Goal: Information Seeking & Learning: Learn about a topic

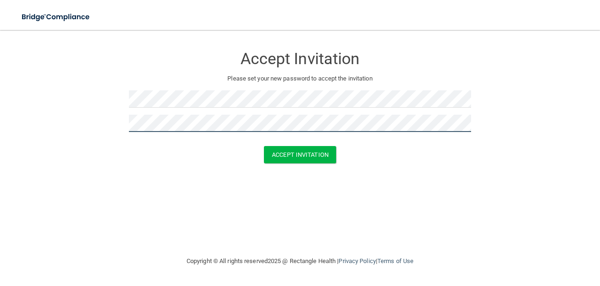
click at [264, 146] on button "Accept Invitation" at bounding box center [300, 154] width 72 height 17
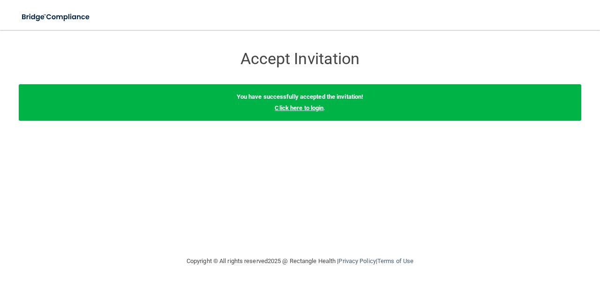
click at [282, 108] on link "Click here to login" at bounding box center [298, 107] width 49 height 7
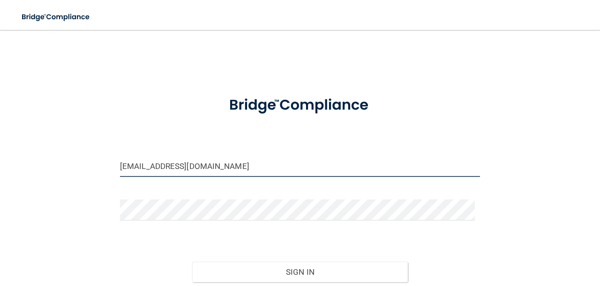
drag, startPoint x: 199, startPoint y: 167, endPoint x: 46, endPoint y: 163, distance: 152.8
click at [46, 163] on div "karla4153@gmail.com Invalid email/password. You don't have permission to access…" at bounding box center [300, 184] width 562 height 290
type input "[EMAIL_ADDRESS][DOMAIN_NAME]"
click at [192, 262] on button "Sign In" at bounding box center [300, 272] width 216 height 21
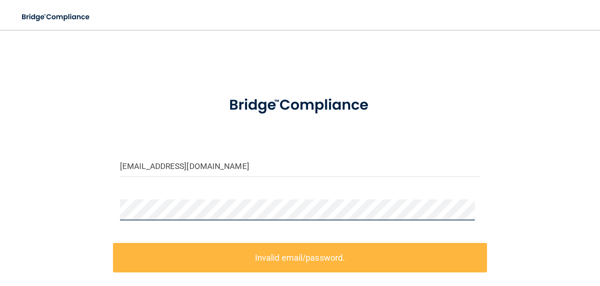
click at [0, 210] on main "jocelynnnj@gmail.com Invalid email/password. You don't have permission to acces…" at bounding box center [300, 158] width 600 height 256
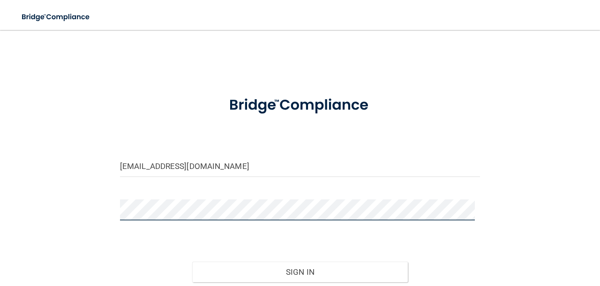
click at [192, 262] on button "Sign In" at bounding box center [300, 272] width 216 height 21
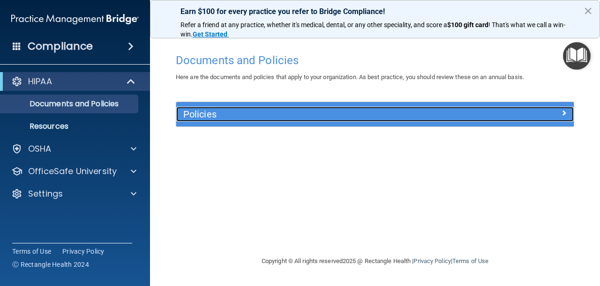
click at [233, 113] on h5 "Policies" at bounding box center [325, 114] width 284 height 10
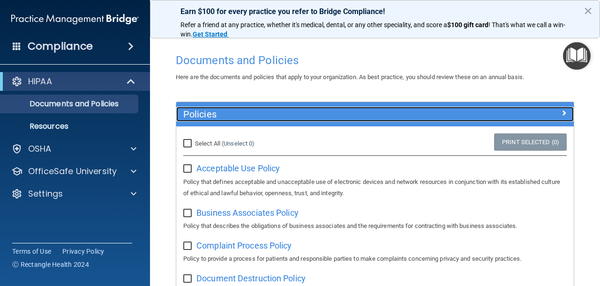
scroll to position [47, 0]
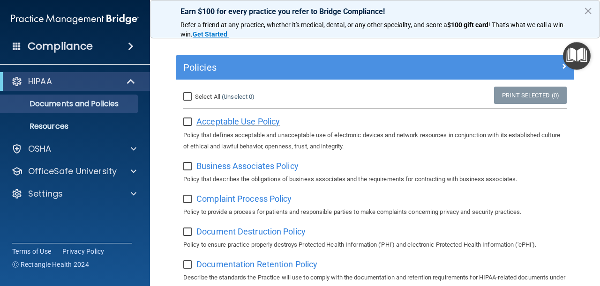
click at [217, 123] on span "Acceptable Use Policy" at bounding box center [237, 122] width 83 height 10
click at [191, 120] on input "checkbox" at bounding box center [188, 122] width 11 height 7
click at [187, 119] on input "checkbox" at bounding box center [188, 122] width 11 height 7
checkbox input "false"
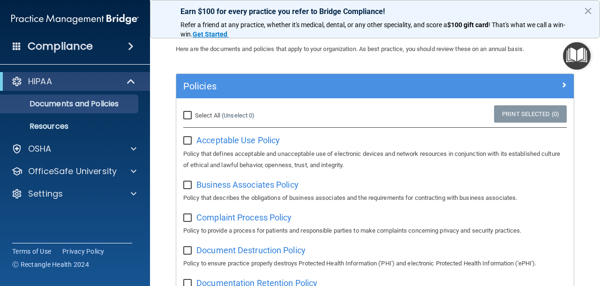
scroll to position [0, 0]
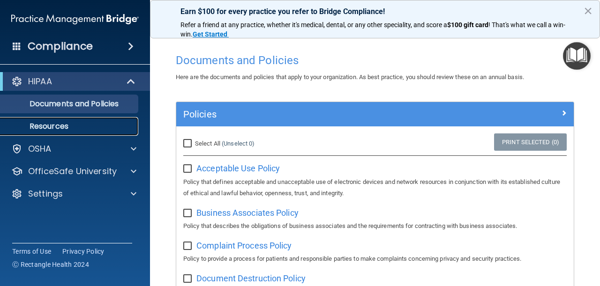
click at [124, 130] on p "Resources" at bounding box center [70, 126] width 128 height 9
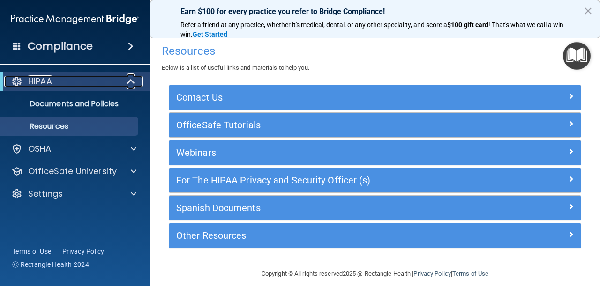
click at [130, 78] on span at bounding box center [132, 81] width 8 height 11
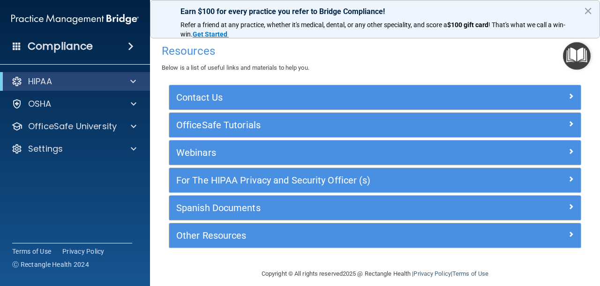
click at [137, 40] on div "Compliance" at bounding box center [75, 46] width 150 height 21
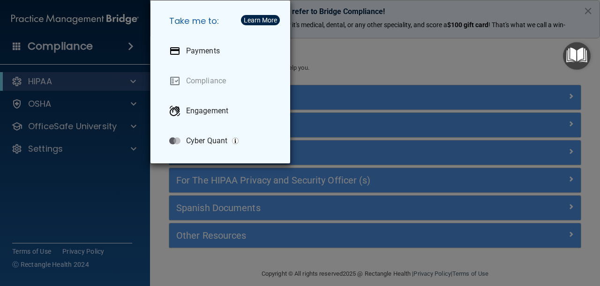
click at [148, 39] on div "Take me to: Payments Compliance Engagement Cyber Quant" at bounding box center [300, 143] width 600 height 286
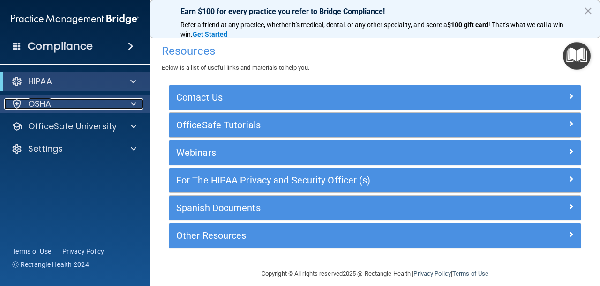
click at [127, 109] on div at bounding box center [131, 103] width 23 height 11
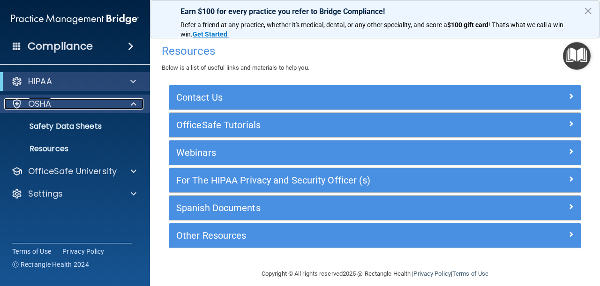
click at [127, 109] on div at bounding box center [131, 103] width 23 height 11
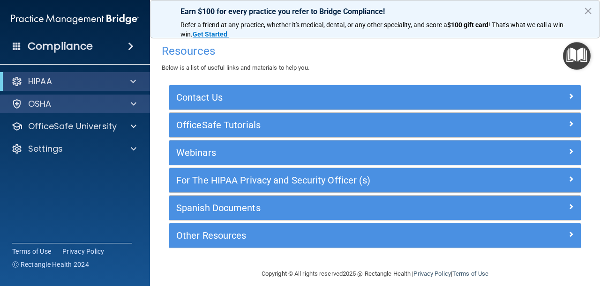
click at [127, 110] on div "OSHA" at bounding box center [75, 104] width 150 height 19
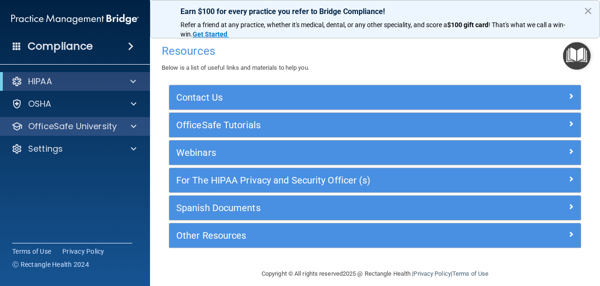
click at [138, 133] on div "OfficeSafe University" at bounding box center [75, 126] width 150 height 19
click at [133, 127] on span at bounding box center [134, 126] width 6 height 11
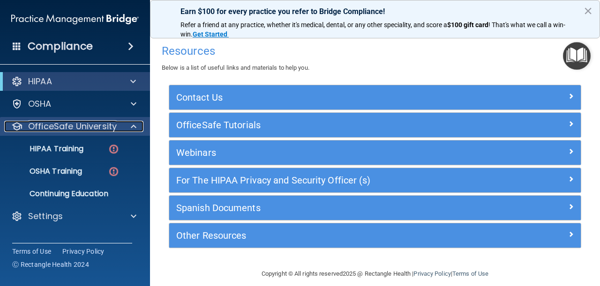
click at [133, 127] on span at bounding box center [134, 126] width 6 height 11
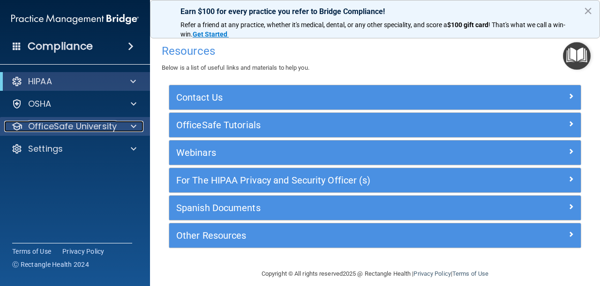
click at [133, 127] on span at bounding box center [134, 126] width 6 height 11
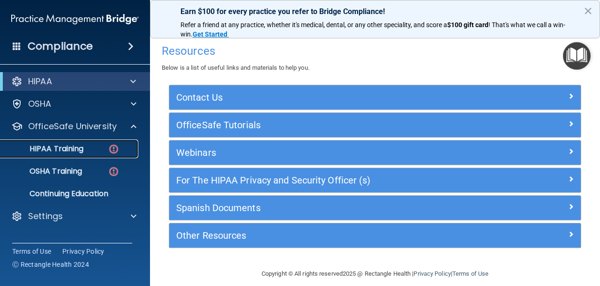
click at [74, 150] on p "HIPAA Training" at bounding box center [44, 148] width 77 height 9
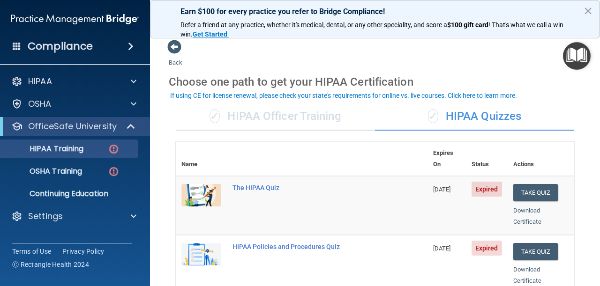
click at [276, 106] on div "✓ HIPAA Officer Training" at bounding box center [275, 117] width 199 height 28
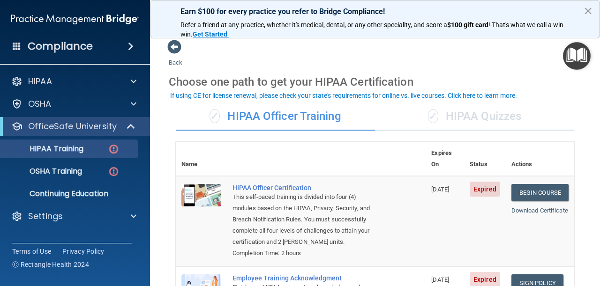
click at [590, 6] on button "×" at bounding box center [587, 10] width 9 height 15
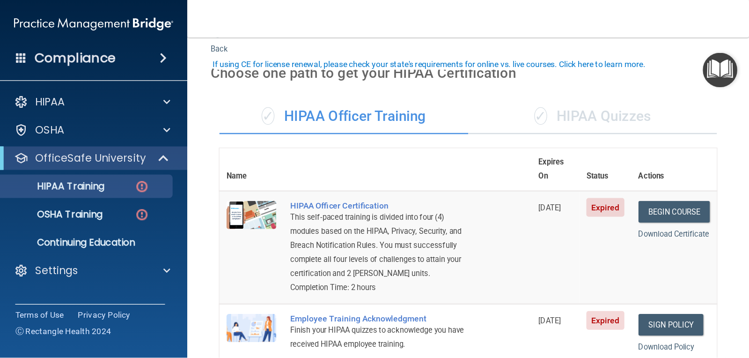
scroll to position [47, 0]
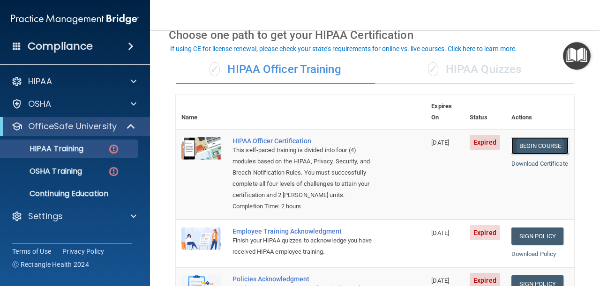
click at [517, 137] on link "Begin Course" at bounding box center [539, 145] width 57 height 17
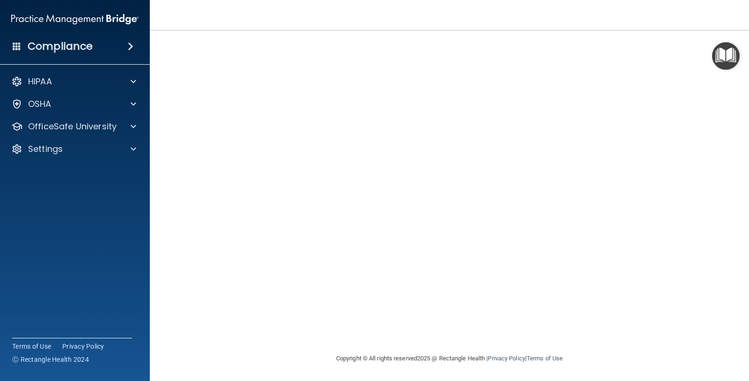
scroll to position [37, 0]
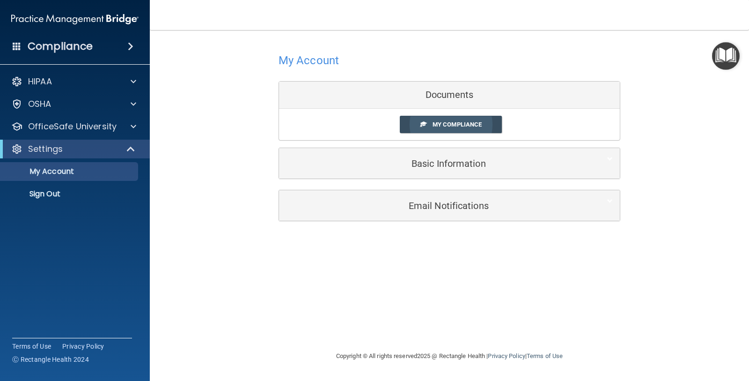
click at [448, 124] on span "My Compliance" at bounding box center [457, 124] width 49 height 7
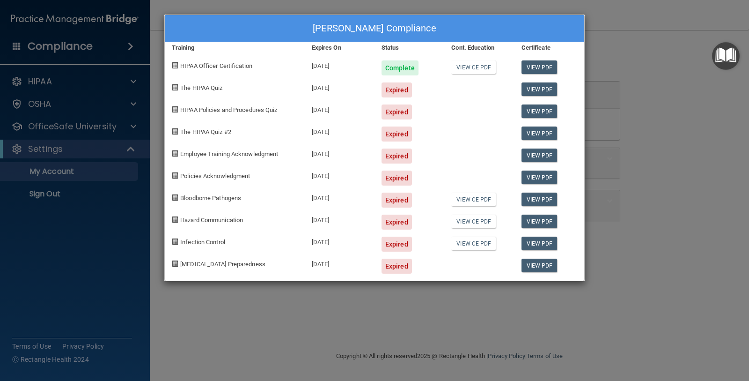
click at [211, 82] on div "The HIPAA Quiz" at bounding box center [235, 86] width 140 height 22
click at [476, 286] on div "Jocelyn Jauregui's Compliance Training Expires On Status Cont. Education Certif…" at bounding box center [374, 190] width 749 height 381
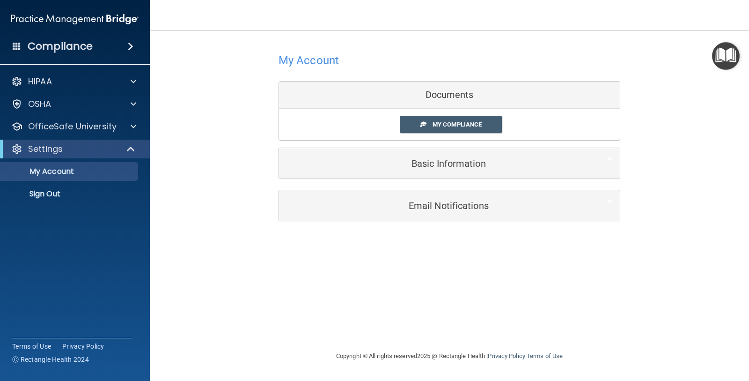
click at [93, 92] on div "HIPAA Documents and Policies Report an Incident Business Associates Emergency P…" at bounding box center [75, 139] width 150 height 142
click at [96, 83] on div "HIPAA" at bounding box center [62, 81] width 116 height 11
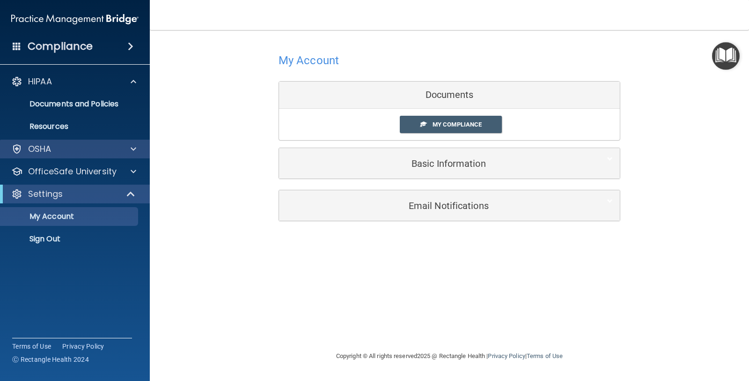
click at [92, 141] on div "OSHA" at bounding box center [75, 149] width 150 height 19
click at [124, 147] on div at bounding box center [131, 148] width 23 height 11
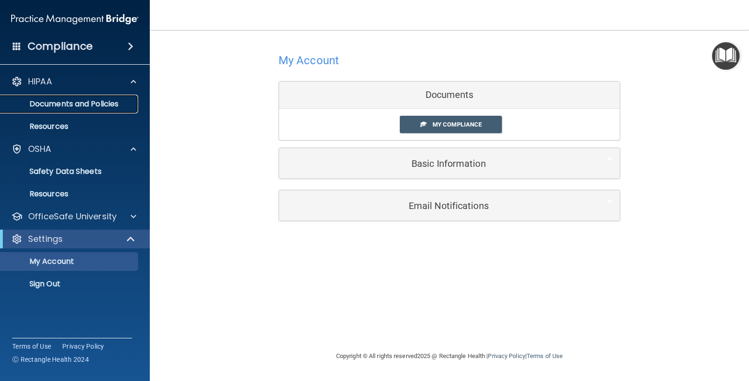
click at [67, 96] on link "Documents and Policies" at bounding box center [65, 104] width 148 height 19
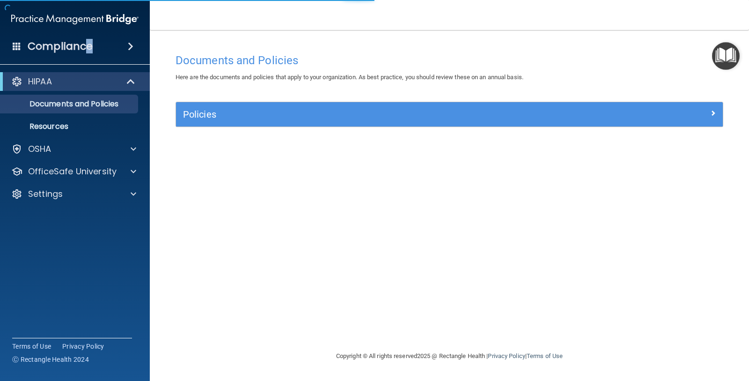
click at [89, 55] on div "Compliance" at bounding box center [75, 46] width 150 height 21
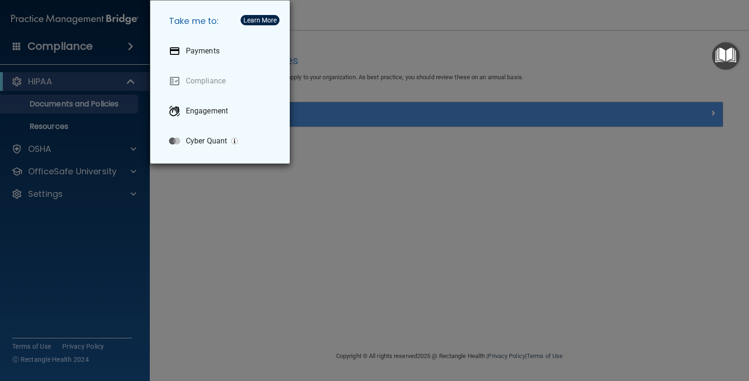
click at [180, 218] on div "Take me to: Payments Compliance Engagement Cyber Quant" at bounding box center [374, 190] width 749 height 381
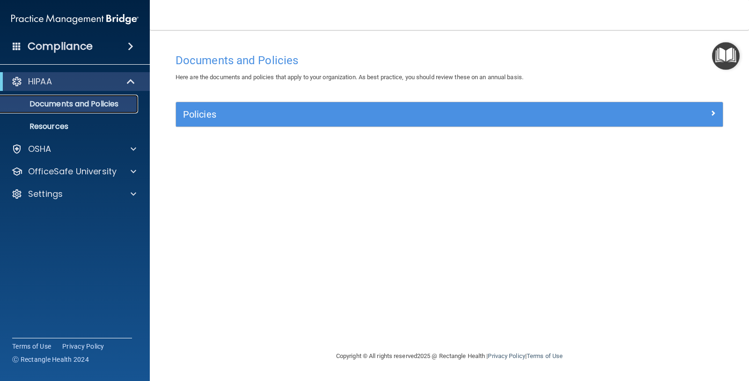
click at [79, 102] on p "Documents and Policies" at bounding box center [70, 103] width 128 height 9
click at [37, 81] on p "HIPAA" at bounding box center [40, 81] width 24 height 11
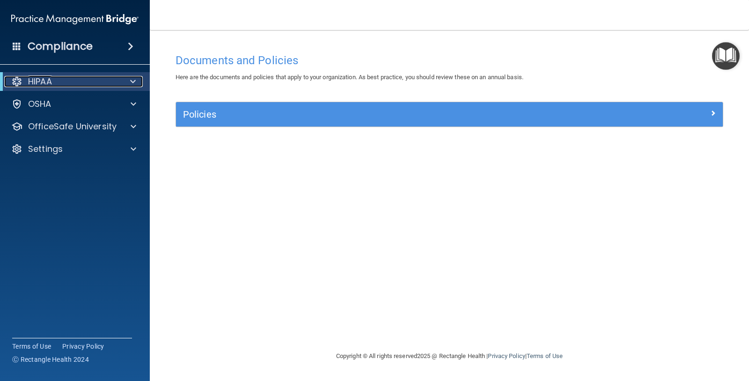
click at [37, 83] on p "HIPAA" at bounding box center [40, 81] width 24 height 11
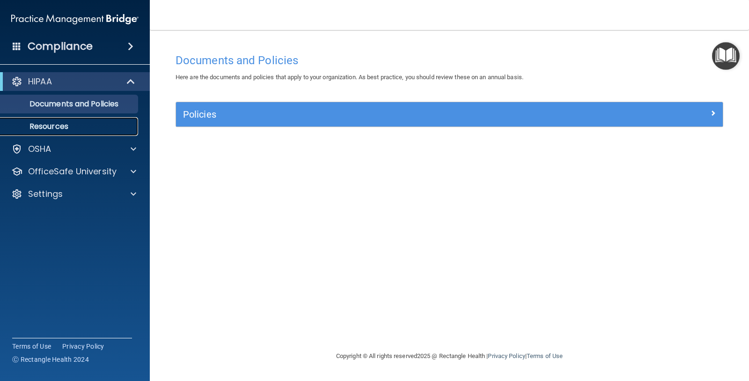
click at [39, 134] on link "Resources" at bounding box center [65, 126] width 148 height 19
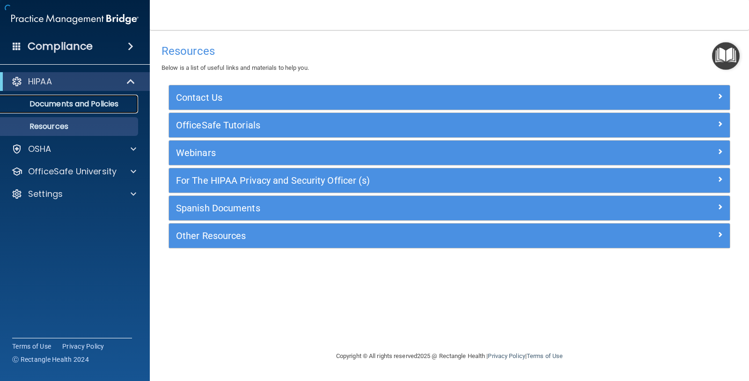
click at [42, 108] on p "Documents and Policies" at bounding box center [70, 103] width 128 height 9
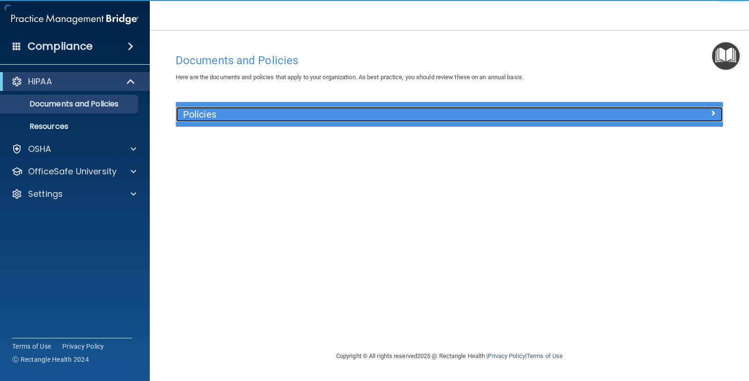
click at [207, 117] on h5 "Policies" at bounding box center [381, 114] width 396 height 10
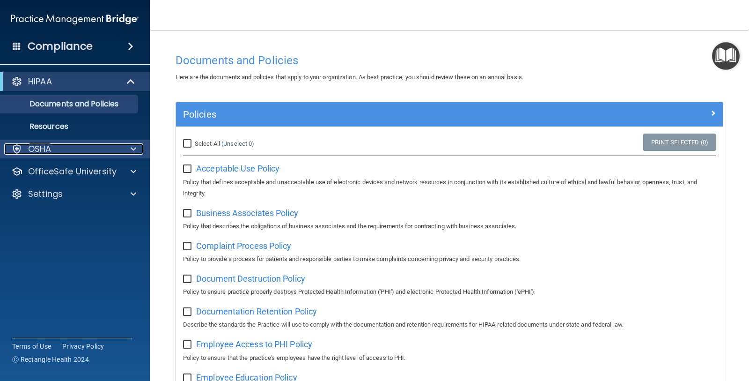
click at [63, 145] on div "OSHA" at bounding box center [62, 148] width 116 height 11
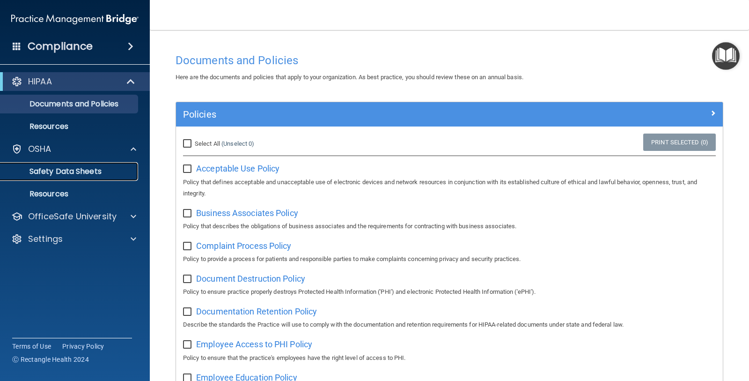
click at [72, 167] on p "Safety Data Sheets" at bounding box center [70, 171] width 128 height 9
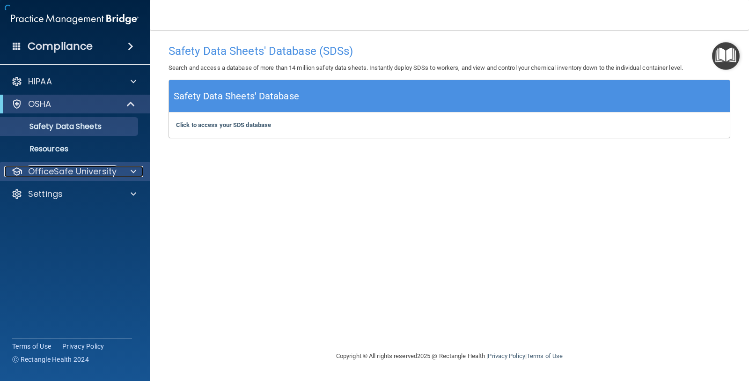
click at [74, 168] on p "OfficeSafe University" at bounding box center [72, 171] width 89 height 11
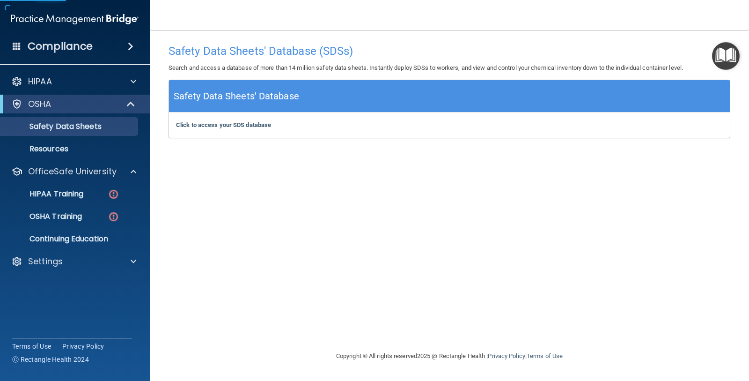
click at [74, 183] on ul "HIPAA Training OSHA Training Continuing Education" at bounding box center [76, 214] width 170 height 67
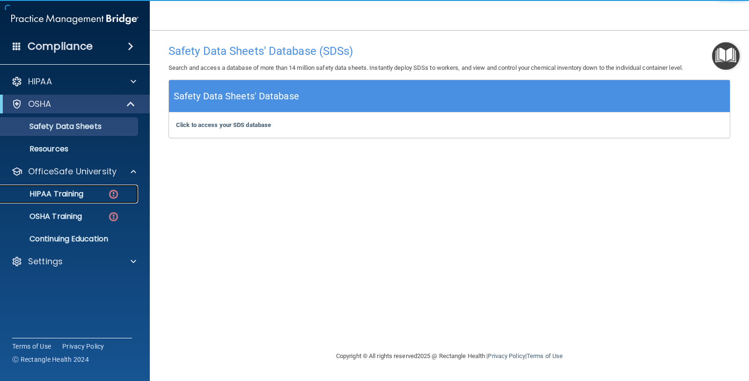
click at [75, 185] on link "HIPAA Training" at bounding box center [65, 194] width 148 height 19
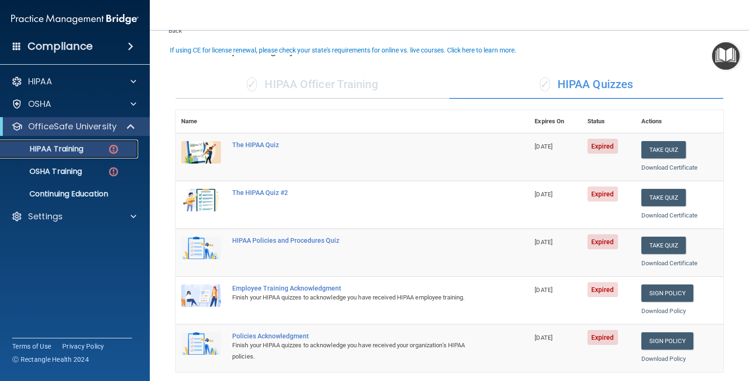
scroll to position [90, 0]
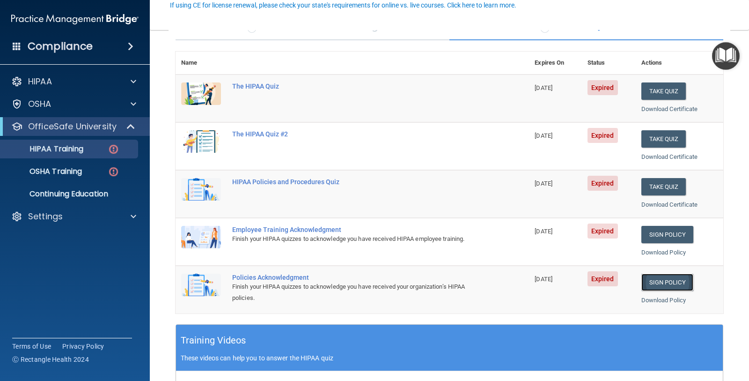
click at [599, 281] on link "Sign Policy" at bounding box center [668, 282] width 52 height 17
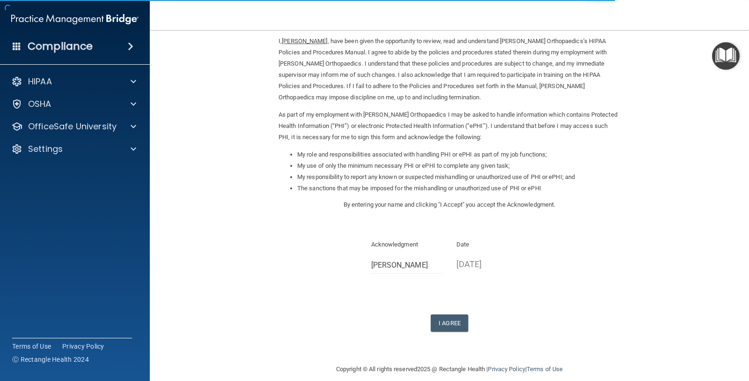
scroll to position [48, 0]
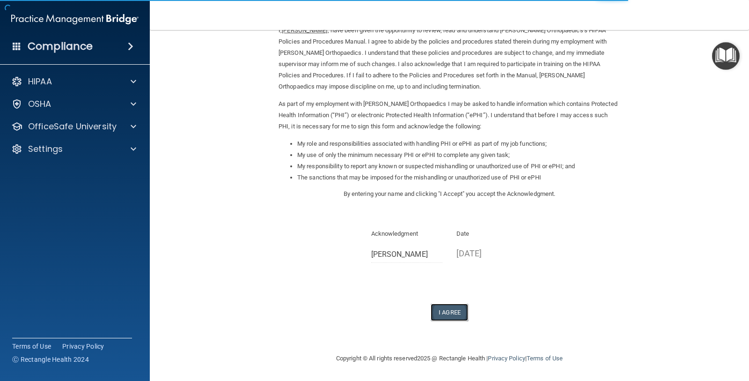
click at [451, 311] on button "I Agree" at bounding box center [449, 312] width 37 height 17
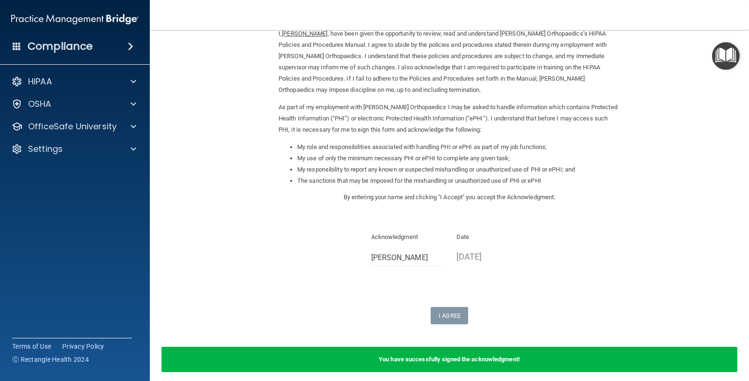
scroll to position [0, 0]
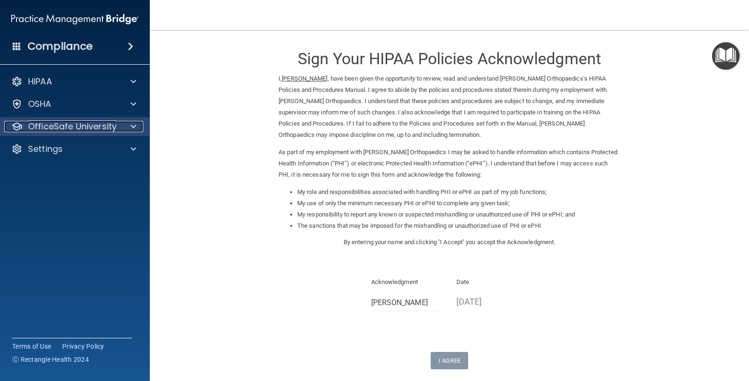
click at [131, 128] on span at bounding box center [134, 126] width 6 height 11
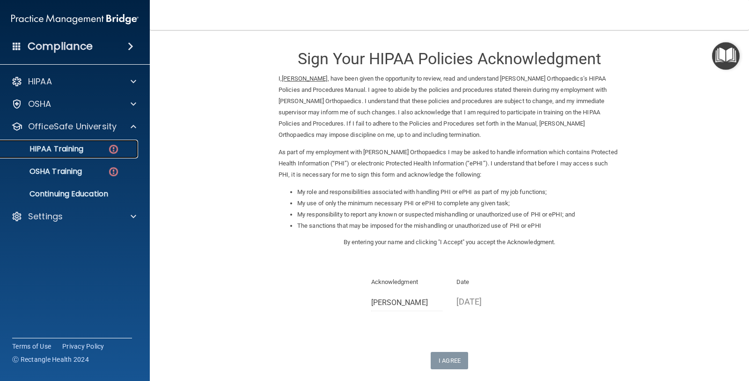
click at [73, 150] on p "HIPAA Training" at bounding box center [44, 148] width 77 height 9
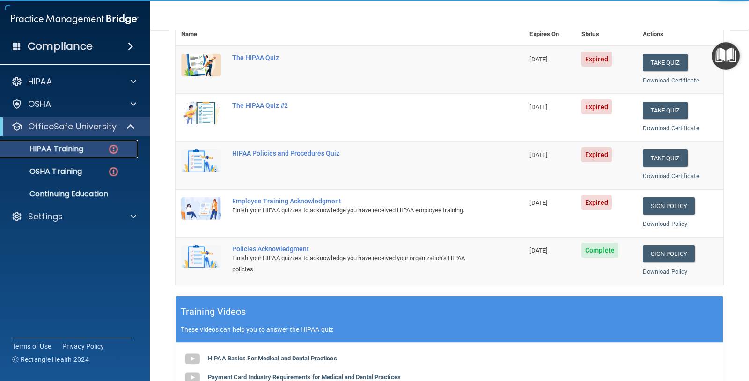
scroll to position [117, 0]
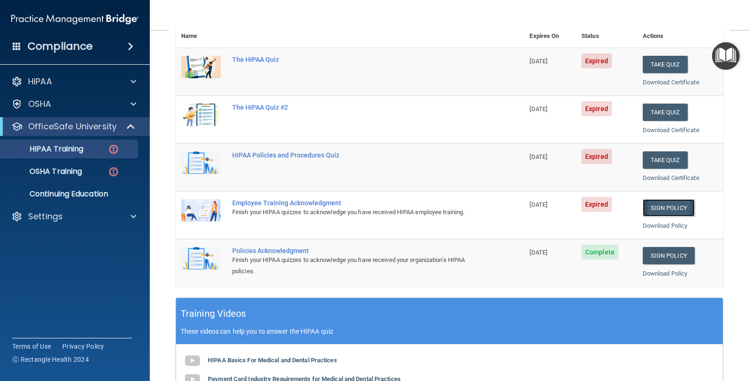
click at [648, 210] on link "Sign Policy" at bounding box center [669, 207] width 52 height 17
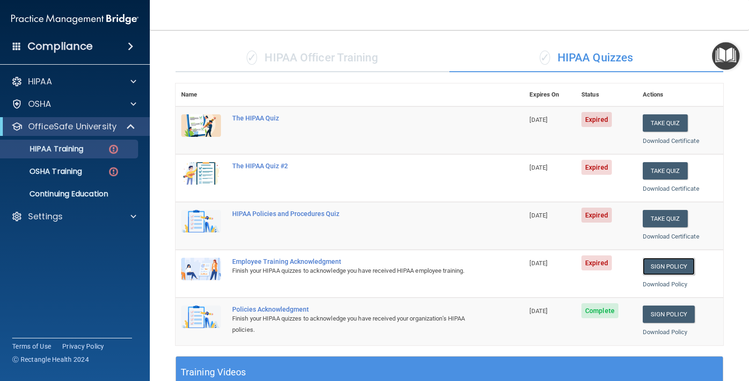
scroll to position [0, 0]
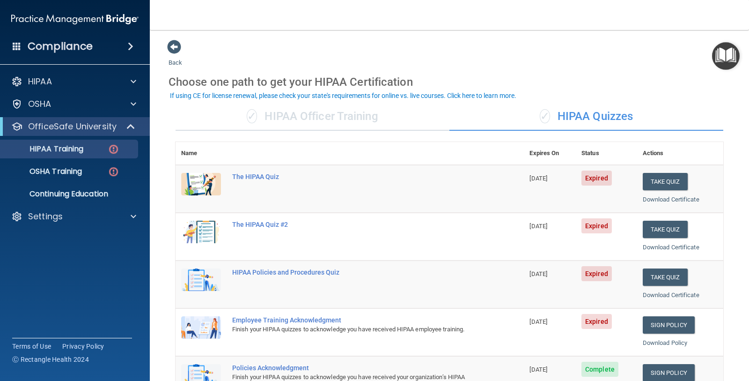
click at [527, 124] on div "✓ HIPAA Quizzes" at bounding box center [587, 117] width 274 height 28
click at [375, 111] on div "✓ HIPAA Officer Training" at bounding box center [313, 117] width 274 height 28
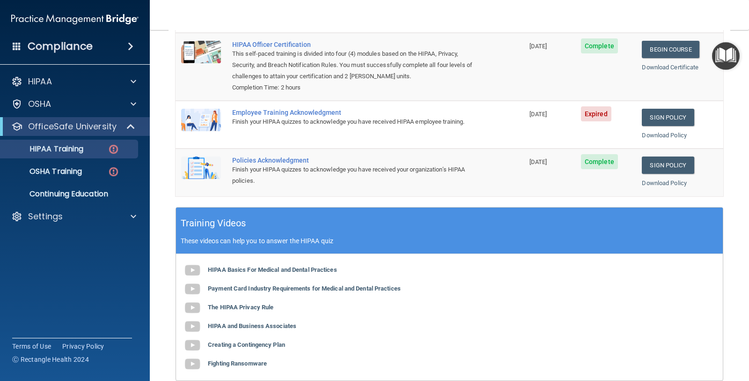
scroll to position [74, 0]
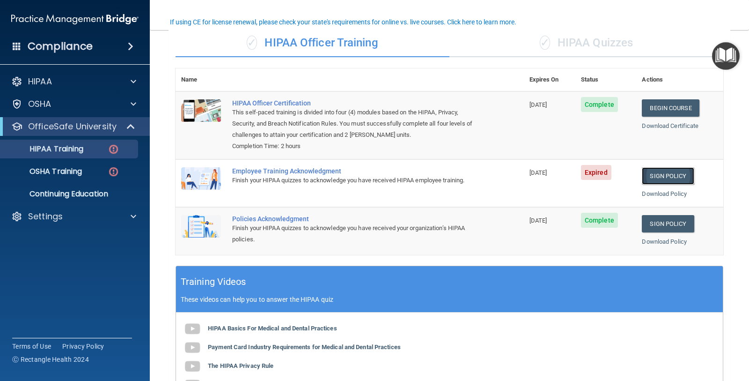
click at [682, 174] on link "Sign Policy" at bounding box center [668, 175] width 52 height 17
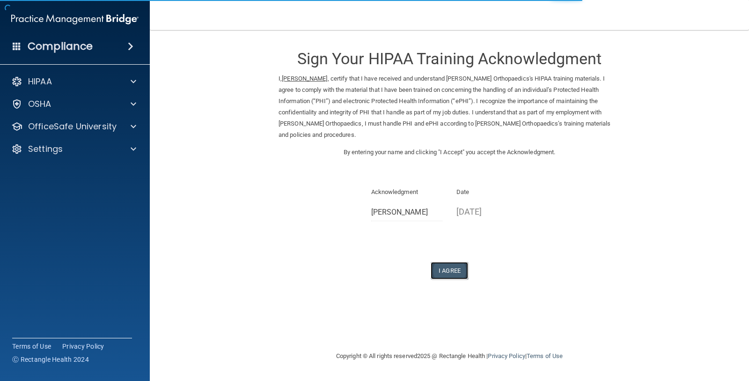
click at [455, 274] on button "I Agree" at bounding box center [449, 270] width 37 height 17
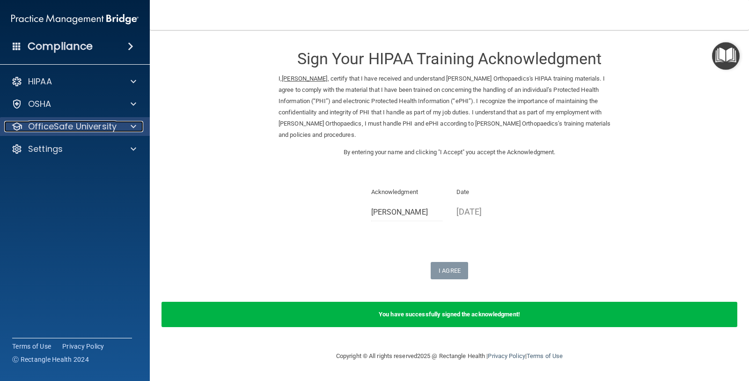
click at [109, 129] on p "OfficeSafe University" at bounding box center [72, 126] width 89 height 11
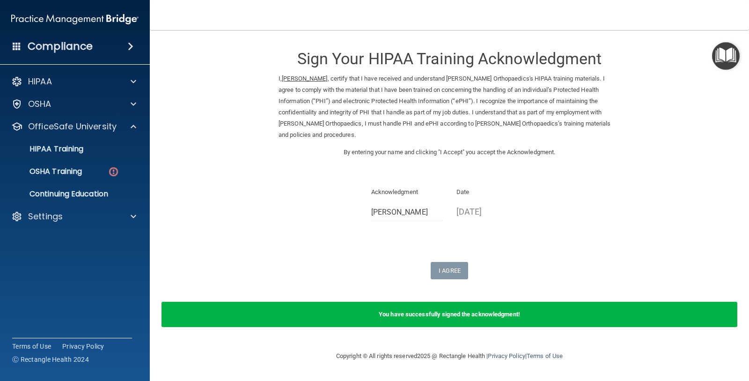
click at [89, 160] on ul "HIPAA Training OSHA Training Continuing Education" at bounding box center [76, 169] width 170 height 67
click at [86, 167] on div "OSHA Training" at bounding box center [70, 171] width 128 height 9
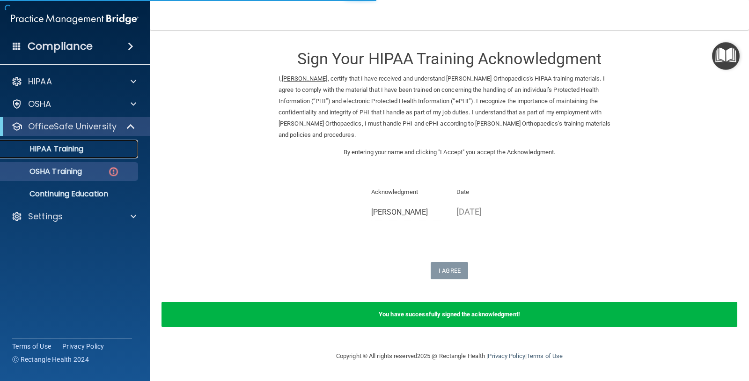
click at [81, 144] on p "HIPAA Training" at bounding box center [44, 148] width 77 height 9
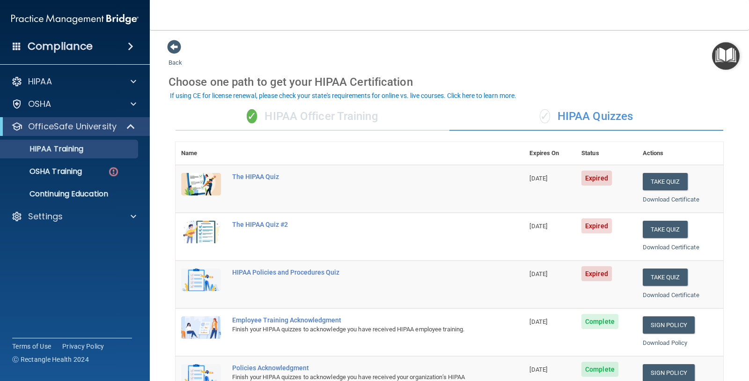
click at [333, 115] on div "✓ HIPAA Officer Training" at bounding box center [313, 117] width 274 height 28
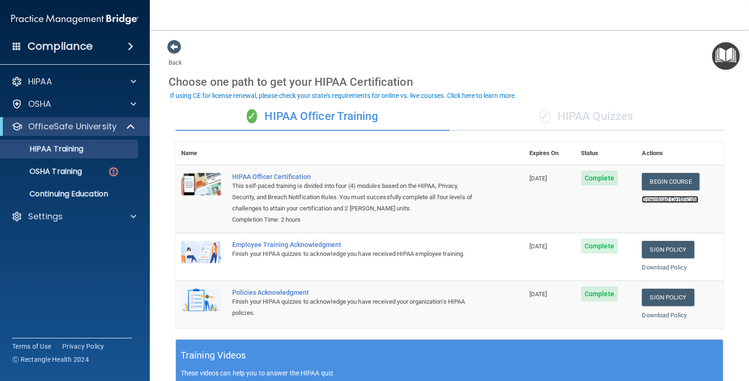
click at [661, 200] on link "Download Certificate" at bounding box center [670, 199] width 57 height 7
click at [549, 122] on div "✓ HIPAA Quizzes" at bounding box center [587, 117] width 274 height 28
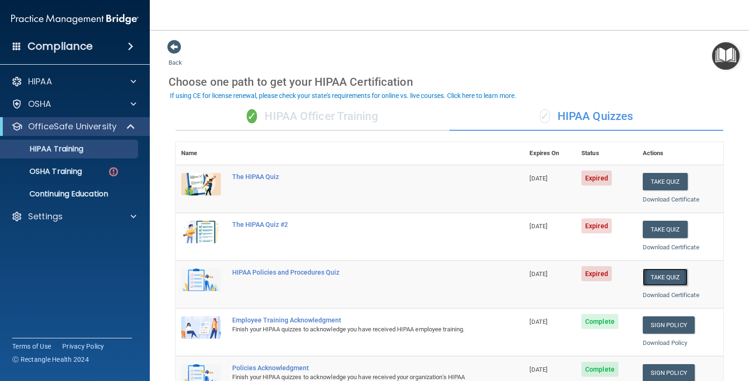
click at [652, 276] on button "Take Quiz" at bounding box center [665, 276] width 45 height 17
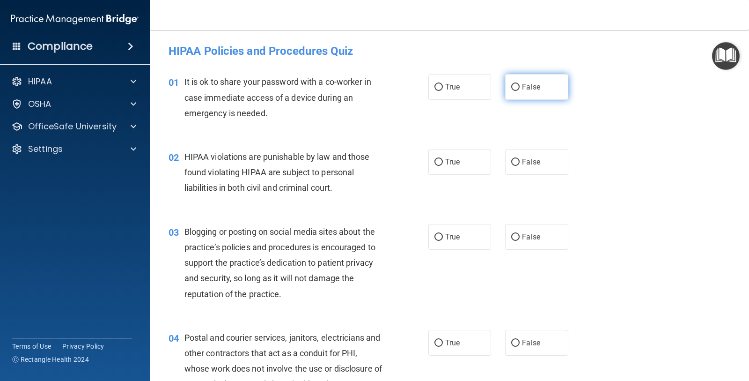
click at [538, 85] on label "False" at bounding box center [536, 87] width 63 height 26
click at [520, 85] on input "False" at bounding box center [516, 87] width 8 height 7
radio input "true"
click at [440, 151] on label "True" at bounding box center [460, 162] width 63 height 26
click at [440, 159] on input "True" at bounding box center [439, 162] width 8 height 7
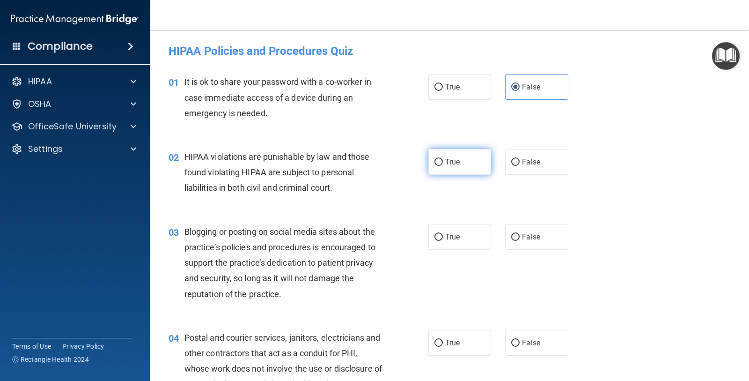
radio input "true"
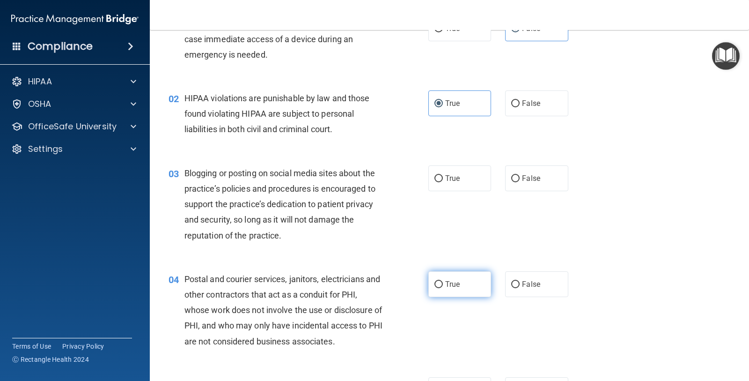
click at [464, 281] on label "True" at bounding box center [460, 284] width 63 height 26
click at [443, 281] on input "True" at bounding box center [439, 284] width 8 height 7
radio input "true"
click at [514, 288] on label "False" at bounding box center [536, 284] width 63 height 26
click at [514, 288] on input "False" at bounding box center [516, 284] width 8 height 7
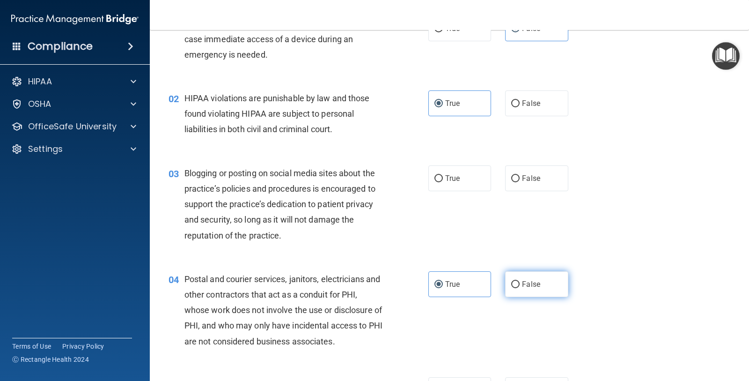
radio input "true"
radio input "false"
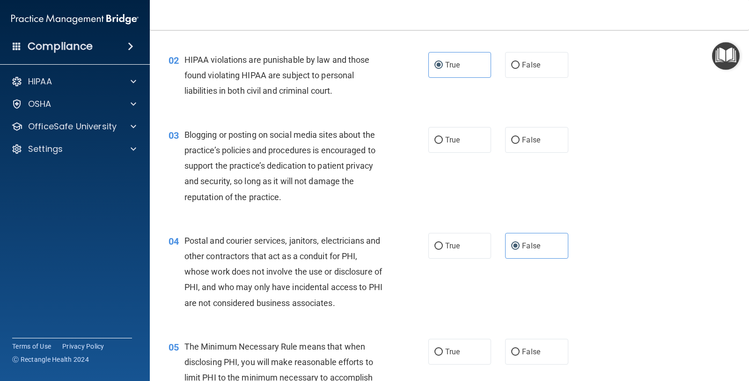
scroll to position [117, 0]
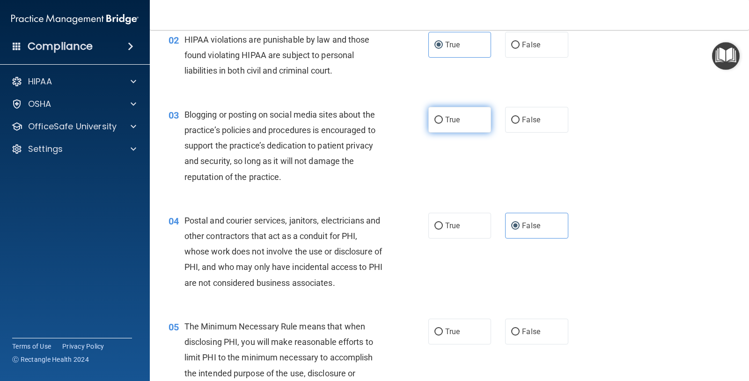
click at [449, 119] on span "True" at bounding box center [452, 119] width 15 height 9
click at [443, 119] on input "True" at bounding box center [439, 120] width 8 height 7
radio input "true"
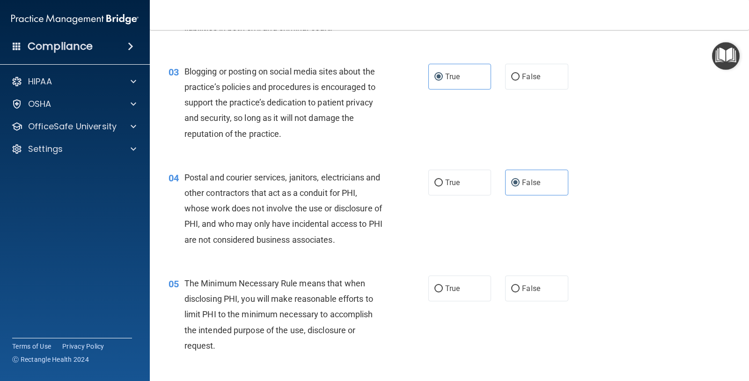
scroll to position [293, 0]
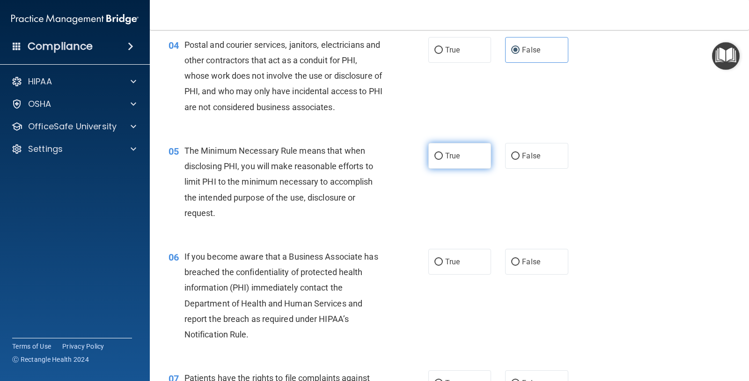
click at [445, 153] on span "True" at bounding box center [452, 155] width 15 height 9
click at [443, 153] on input "True" at bounding box center [439, 156] width 8 height 7
radio input "true"
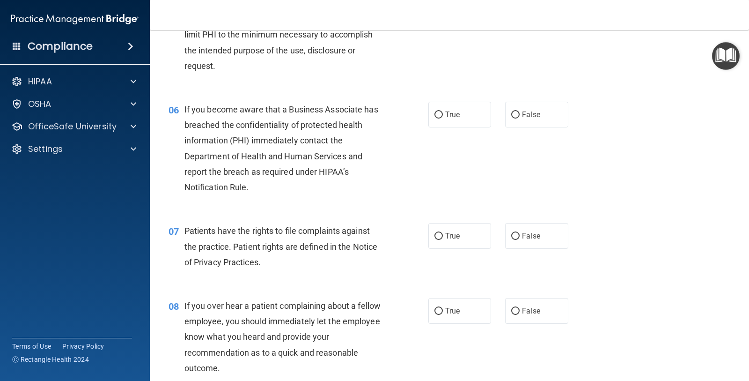
scroll to position [468, 0]
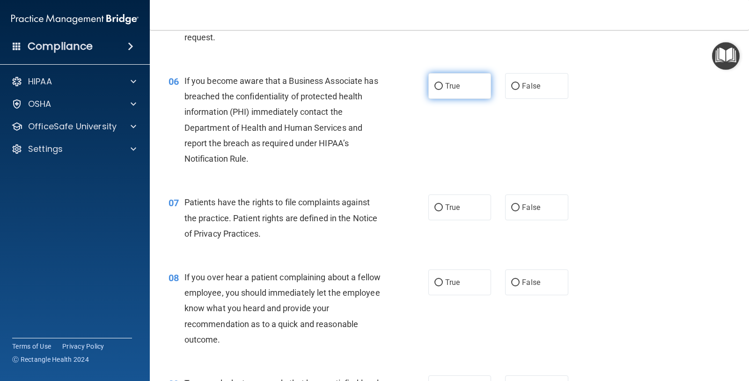
click at [451, 89] on span "True" at bounding box center [452, 86] width 15 height 9
click at [443, 89] on input "True" at bounding box center [439, 86] width 8 height 7
radio input "true"
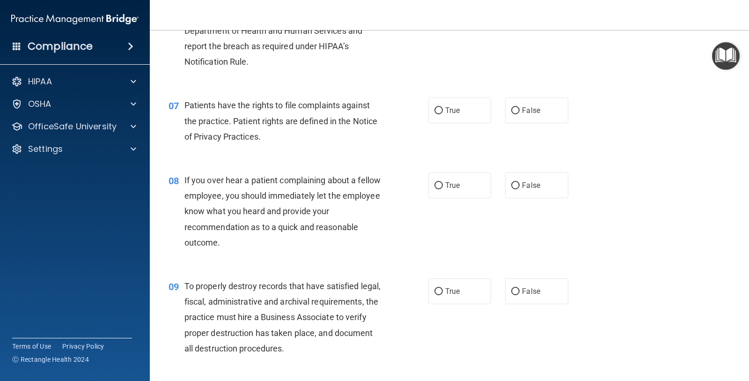
scroll to position [586, 0]
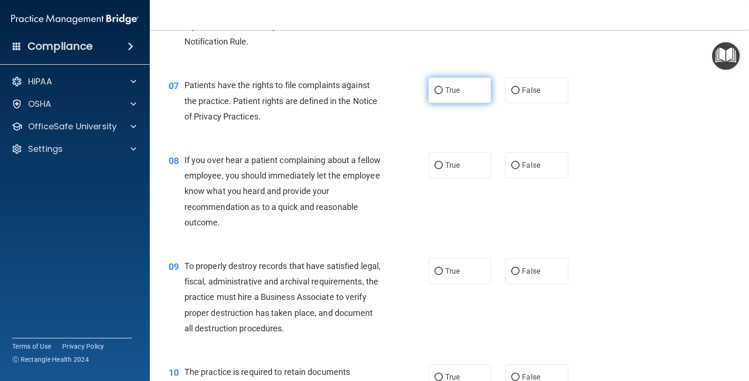
click at [454, 93] on span "True" at bounding box center [452, 90] width 15 height 9
click at [443, 93] on input "True" at bounding box center [439, 90] width 8 height 7
radio input "true"
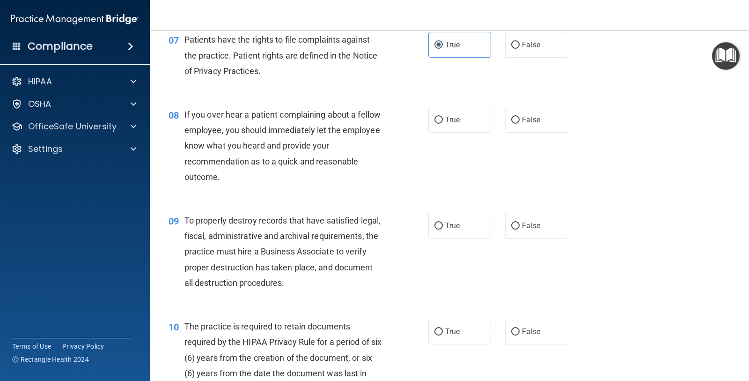
scroll to position [703, 0]
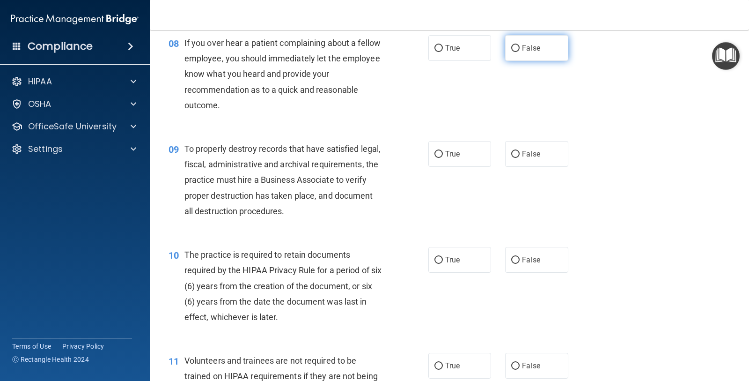
click at [524, 54] on label "False" at bounding box center [536, 48] width 63 height 26
click at [520, 52] on input "False" at bounding box center [516, 48] width 8 height 7
radio input "true"
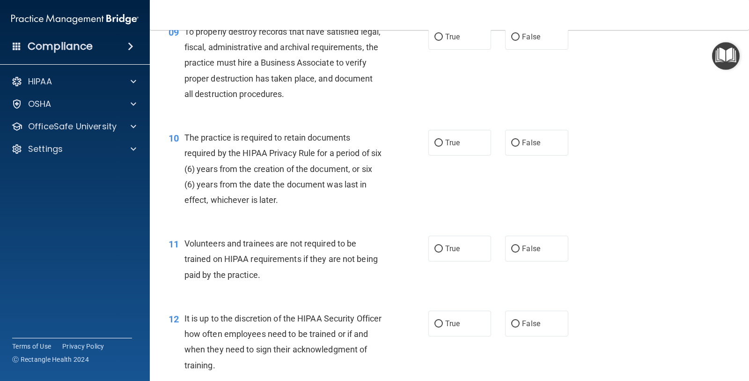
scroll to position [761, 0]
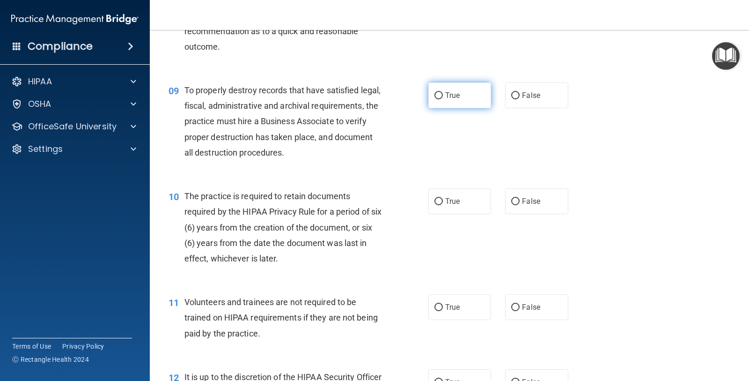
click at [440, 103] on label "True" at bounding box center [460, 95] width 63 height 26
click at [440, 99] on input "True" at bounding box center [439, 95] width 8 height 7
radio input "true"
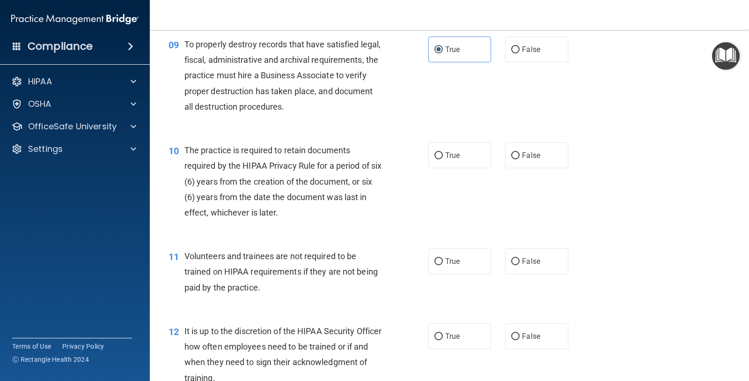
scroll to position [878, 0]
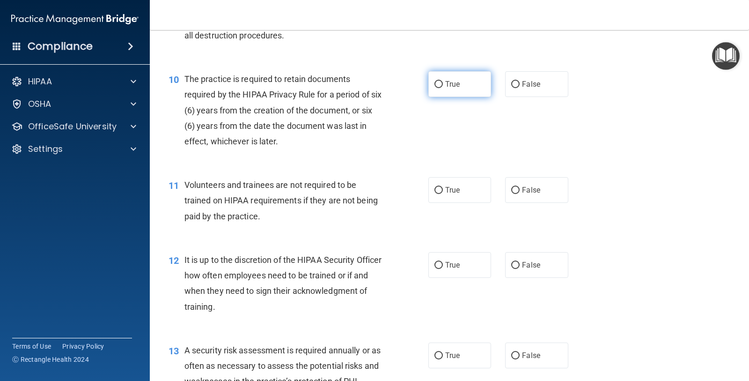
click at [429, 77] on label "True" at bounding box center [460, 84] width 63 height 26
click at [435, 81] on input "True" at bounding box center [439, 84] width 8 height 7
radio input "true"
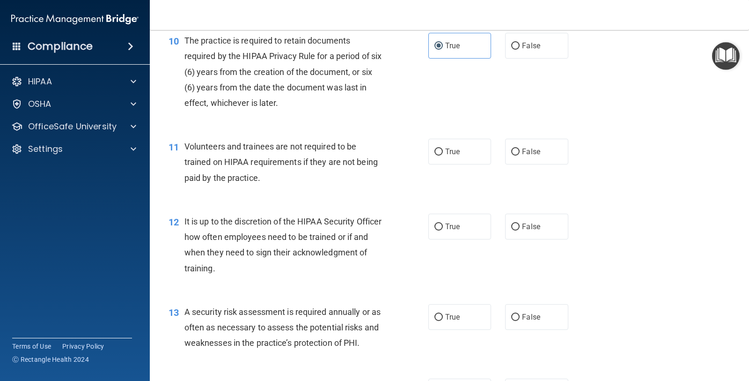
scroll to position [937, 0]
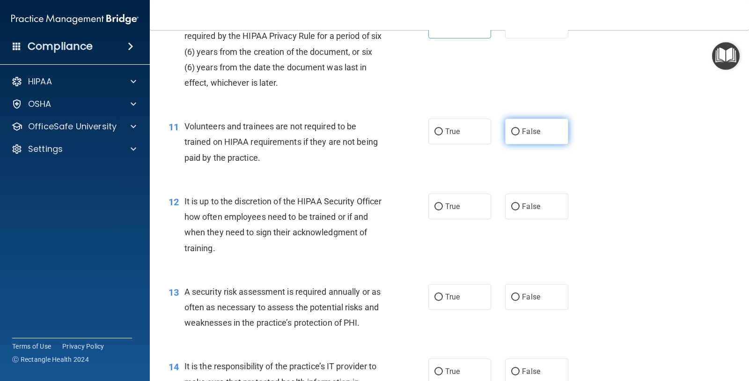
click at [516, 130] on label "False" at bounding box center [536, 132] width 63 height 26
click at [516, 130] on input "False" at bounding box center [516, 131] width 8 height 7
radio input "true"
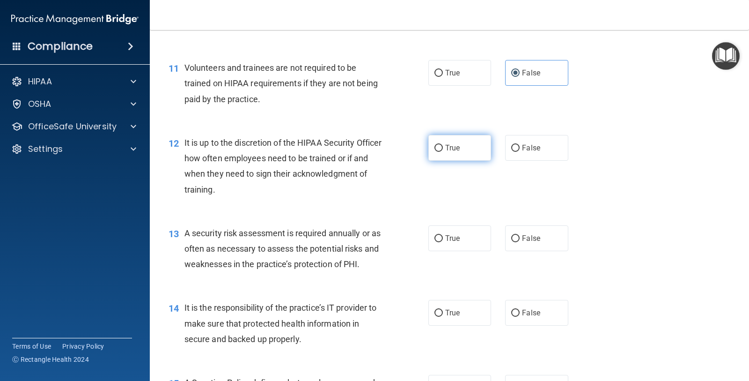
click at [468, 141] on label "True" at bounding box center [460, 148] width 63 height 26
click at [443, 145] on input "True" at bounding box center [439, 148] width 8 height 7
radio input "true"
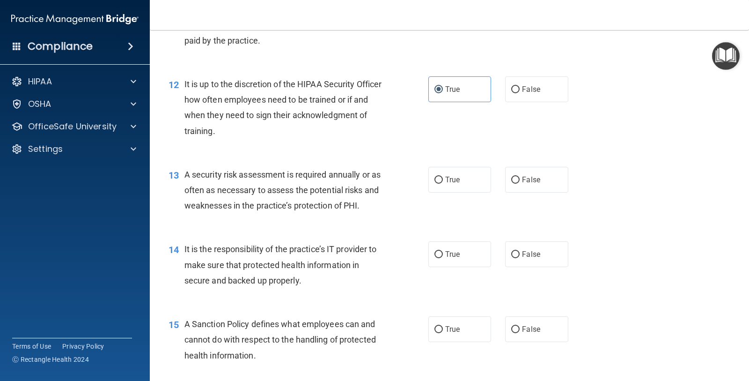
click at [503, 163] on div "13 A security risk assessment is required annually or as often as necessary to …" at bounding box center [450, 192] width 576 height 75
click at [463, 177] on label "True" at bounding box center [460, 180] width 63 height 26
click at [443, 177] on input "True" at bounding box center [439, 180] width 8 height 7
radio input "true"
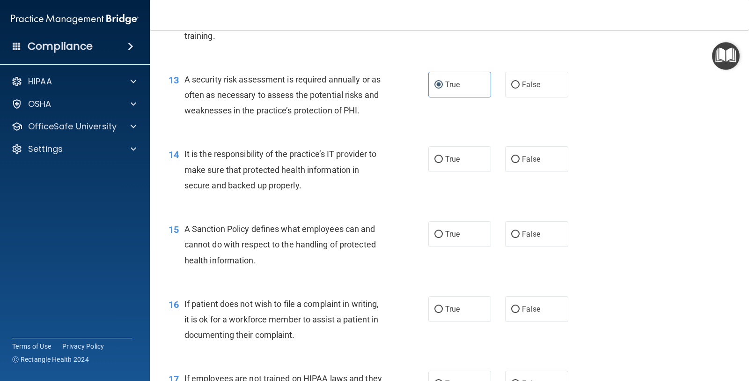
scroll to position [1171, 0]
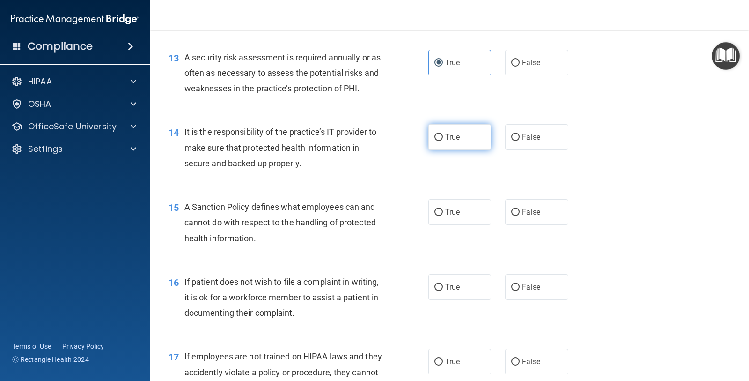
click at [445, 141] on span "True" at bounding box center [452, 137] width 15 height 9
click at [443, 141] on input "True" at bounding box center [439, 137] width 8 height 7
radio input "true"
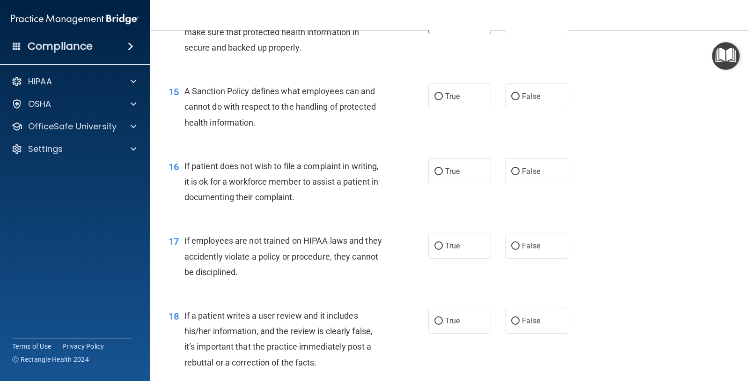
scroll to position [1288, 0]
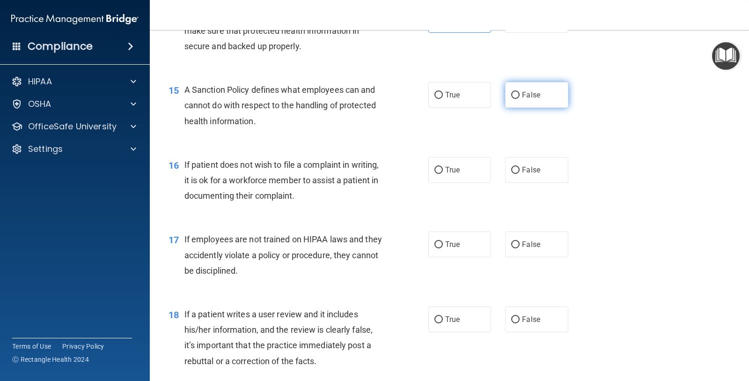
click at [529, 97] on span "False" at bounding box center [531, 94] width 18 height 9
click at [520, 97] on input "False" at bounding box center [516, 95] width 8 height 7
radio input "true"
click at [480, 96] on label "True" at bounding box center [460, 95] width 63 height 26
click at [443, 96] on input "True" at bounding box center [439, 95] width 8 height 7
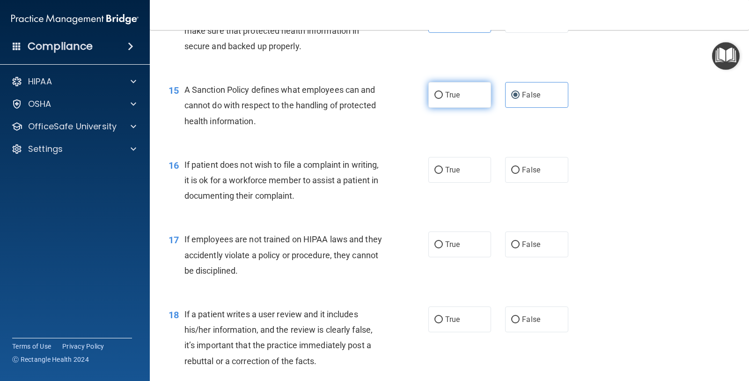
radio input "true"
click at [522, 93] on span "False" at bounding box center [531, 94] width 18 height 9
click at [520, 93] on input "False" at bounding box center [516, 95] width 8 height 7
radio input "true"
radio input "false"
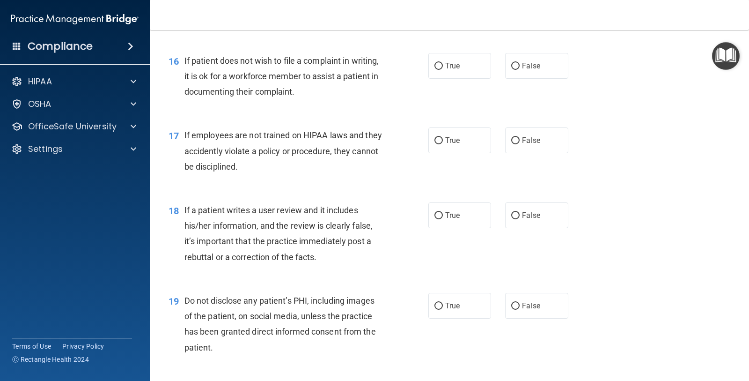
scroll to position [1405, 0]
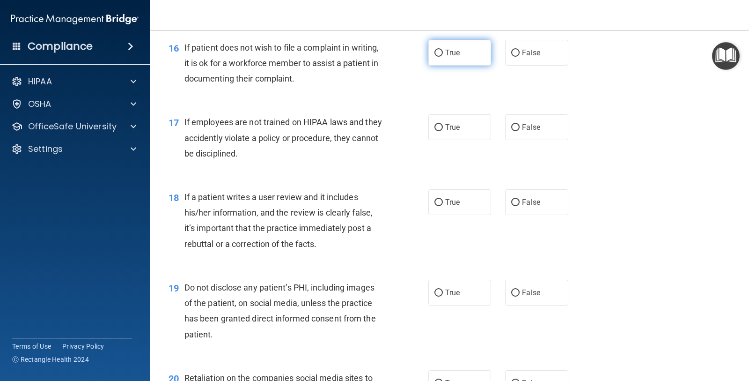
click at [471, 53] on label "True" at bounding box center [460, 53] width 63 height 26
click at [443, 53] on input "True" at bounding box center [439, 53] width 8 height 7
radio input "true"
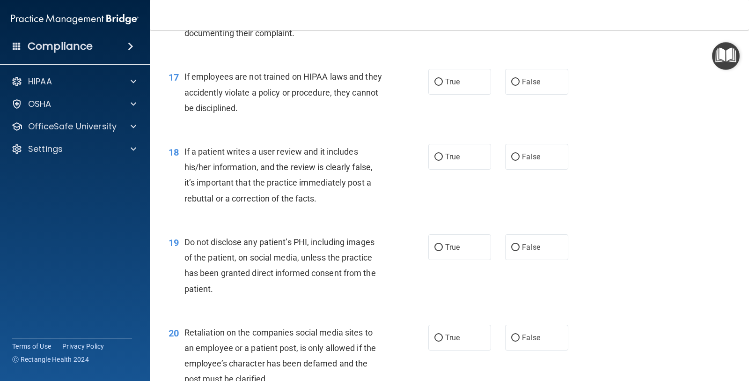
scroll to position [1464, 0]
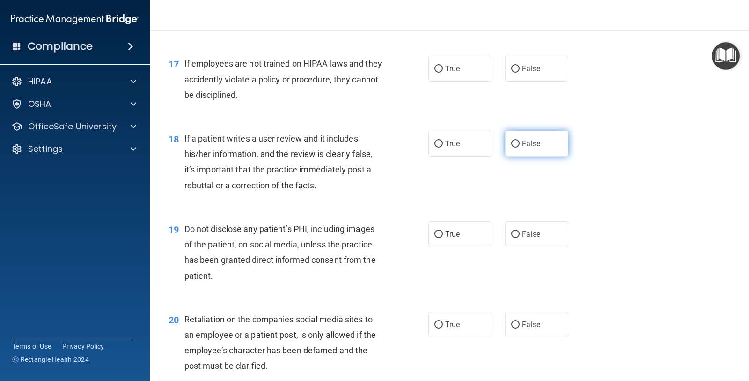
click at [513, 143] on input "False" at bounding box center [516, 144] width 8 height 7
radio input "true"
click at [485, 66] on label "True" at bounding box center [460, 69] width 63 height 26
click at [443, 66] on input "True" at bounding box center [439, 69] width 8 height 7
radio input "true"
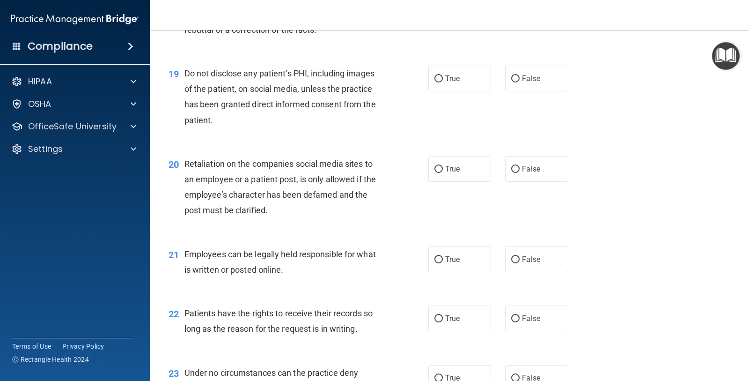
scroll to position [1639, 0]
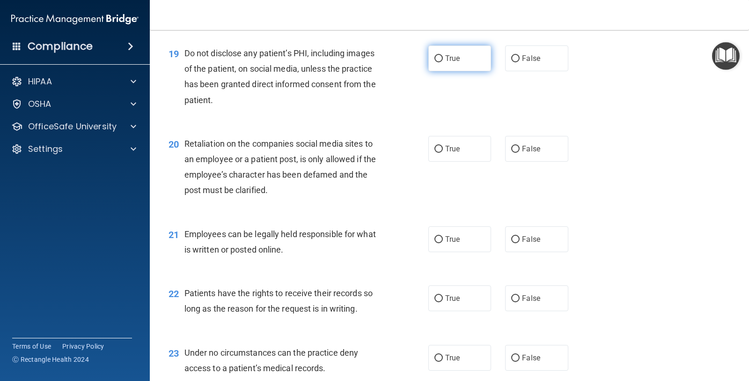
click at [462, 63] on label "True" at bounding box center [460, 58] width 63 height 26
click at [443, 62] on input "True" at bounding box center [439, 58] width 8 height 7
radio input "true"
click at [512, 141] on label "False" at bounding box center [536, 149] width 63 height 26
click at [512, 146] on input "False" at bounding box center [516, 149] width 8 height 7
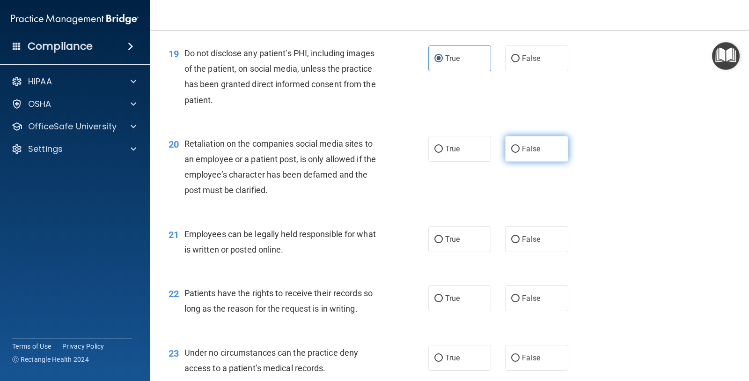
radio input "true"
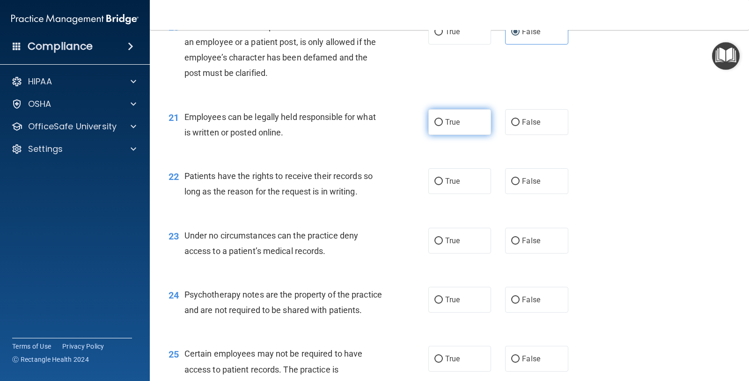
click at [454, 129] on label "True" at bounding box center [460, 122] width 63 height 26
click at [443, 126] on input "True" at bounding box center [439, 122] width 8 height 7
radio input "true"
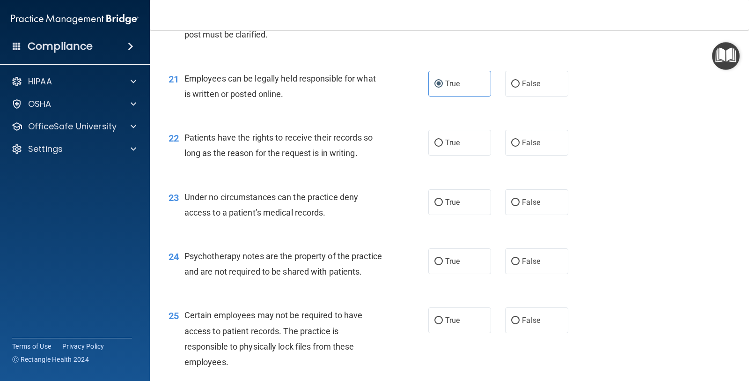
scroll to position [1815, 0]
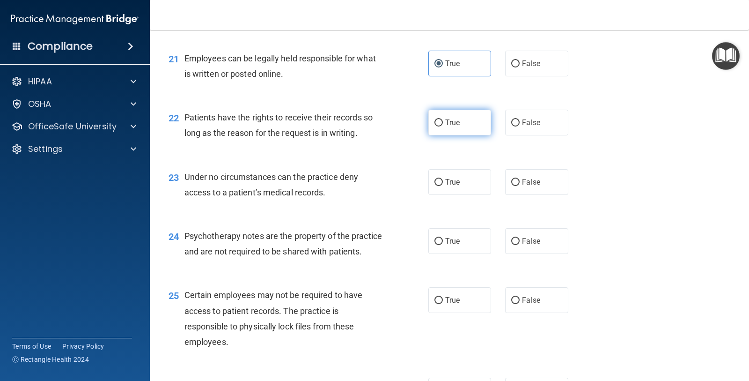
click at [467, 125] on label "True" at bounding box center [460, 123] width 63 height 26
click at [443, 125] on input "True" at bounding box center [439, 122] width 8 height 7
radio input "true"
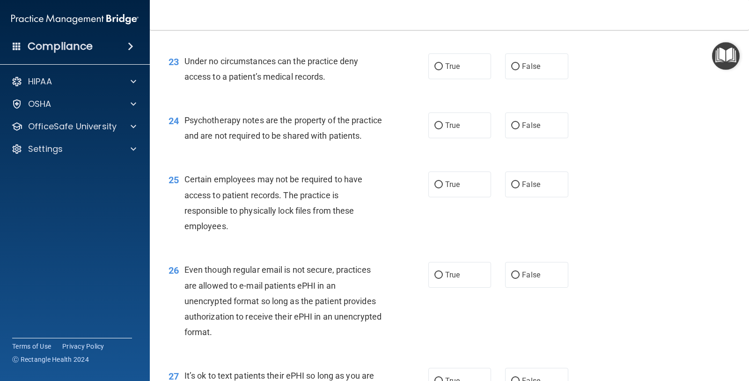
scroll to position [1932, 0]
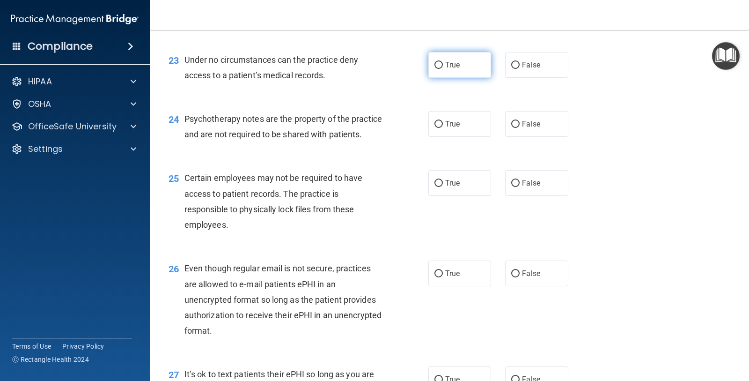
click at [458, 65] on label "True" at bounding box center [460, 65] width 63 height 26
click at [443, 65] on input "True" at bounding box center [439, 65] width 8 height 7
radio input "true"
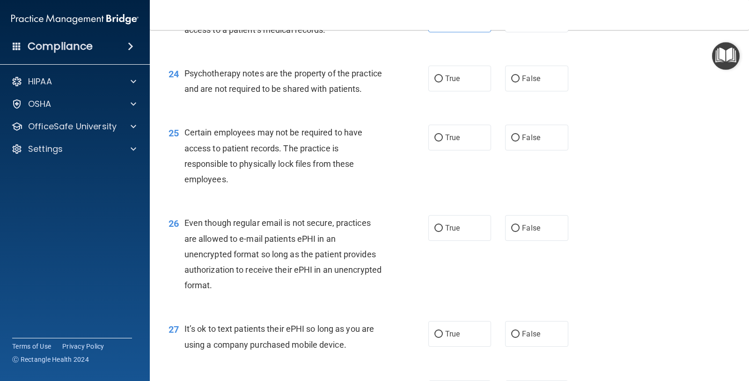
scroll to position [1991, 0]
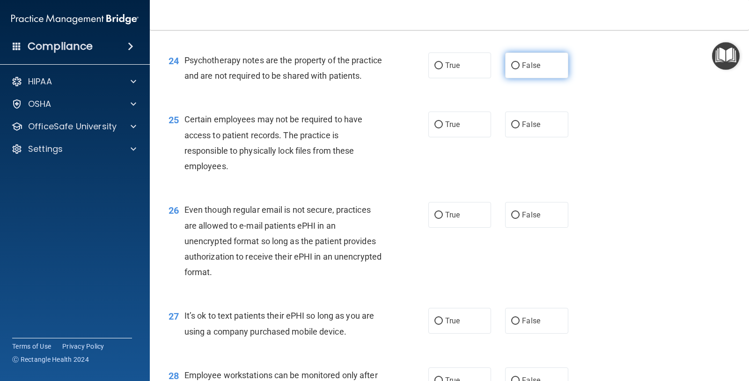
click at [521, 71] on label "False" at bounding box center [536, 65] width 63 height 26
click at [520, 69] on input "False" at bounding box center [516, 65] width 8 height 7
radio input "true"
click at [512, 128] on input "False" at bounding box center [516, 124] width 8 height 7
radio input "true"
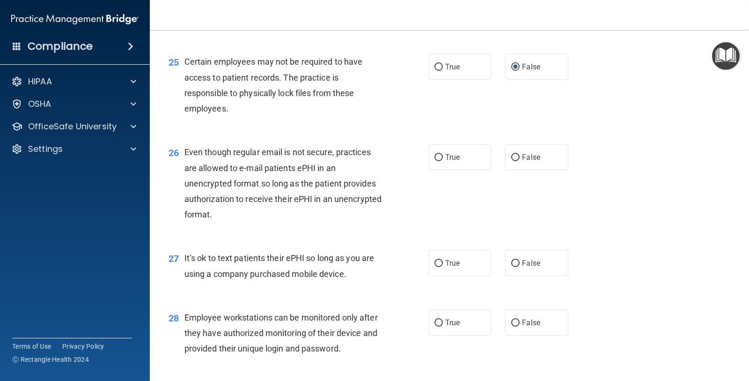
scroll to position [2108, 0]
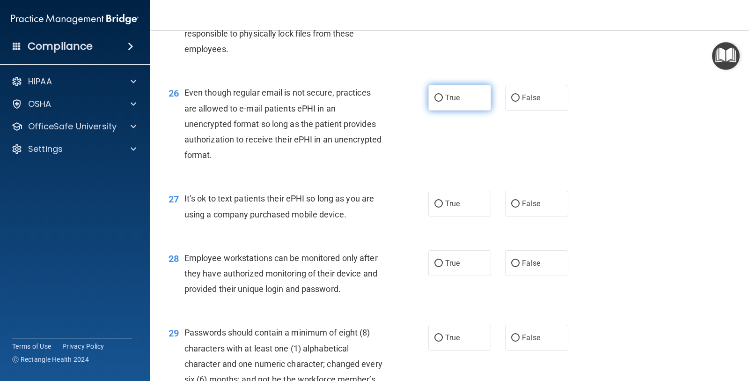
click at [448, 102] on span "True" at bounding box center [452, 97] width 15 height 9
click at [443, 102] on input "True" at bounding box center [439, 98] width 8 height 7
radio input "true"
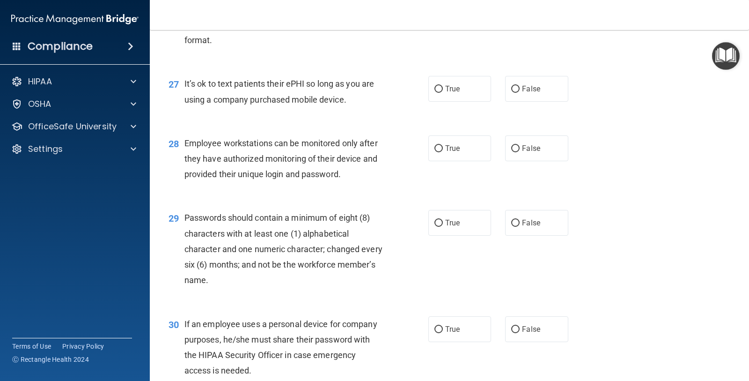
scroll to position [2225, 0]
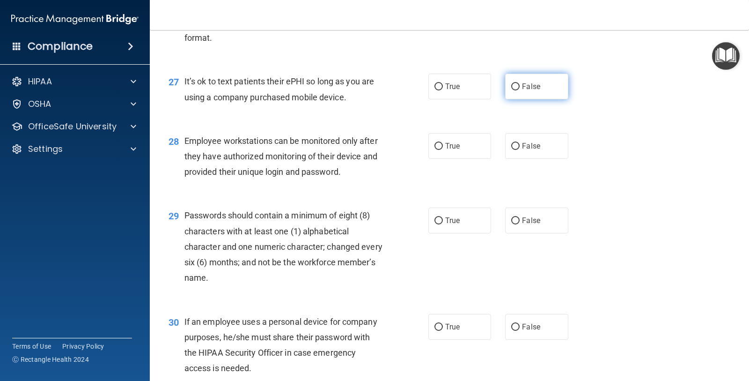
click at [546, 99] on label "False" at bounding box center [536, 87] width 63 height 26
click at [520, 90] on input "False" at bounding box center [516, 86] width 8 height 7
radio input "true"
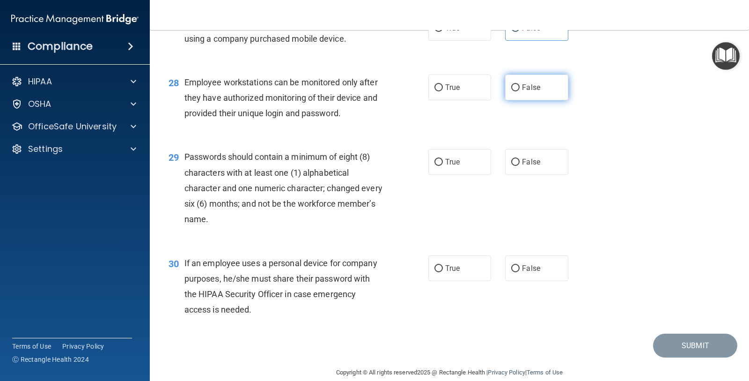
click at [517, 100] on label "False" at bounding box center [536, 87] width 63 height 26
click at [517, 91] on input "False" at bounding box center [516, 87] width 8 height 7
radio input "true"
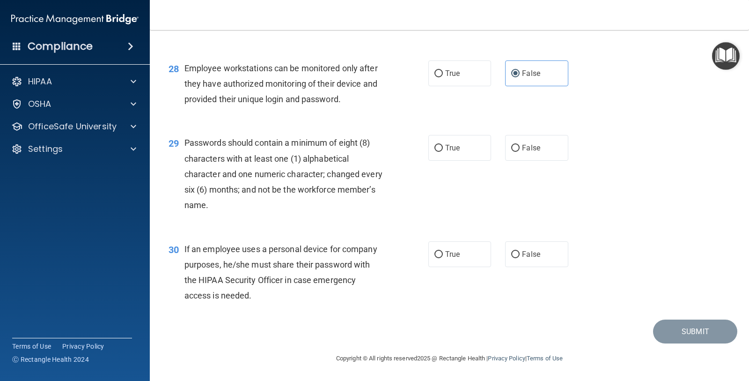
scroll to position [2313, 0]
click at [471, 149] on label "True" at bounding box center [460, 148] width 63 height 26
click at [443, 149] on input "True" at bounding box center [439, 148] width 8 height 7
radio input "true"
click at [519, 259] on label "False" at bounding box center [536, 254] width 63 height 26
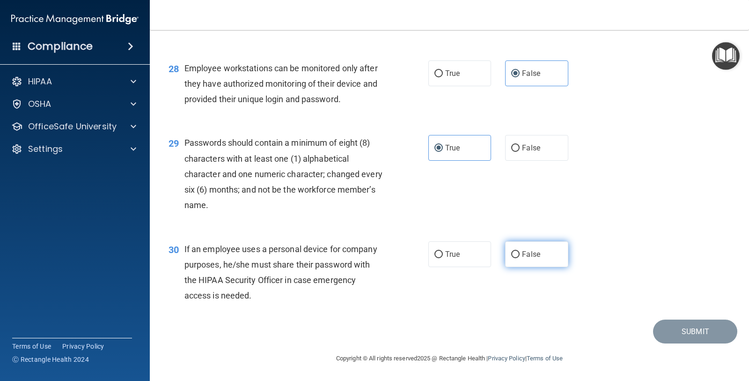
click at [519, 258] on input "False" at bounding box center [516, 254] width 8 height 7
radio input "true"
click at [690, 331] on button "Submit" at bounding box center [695, 331] width 84 height 24
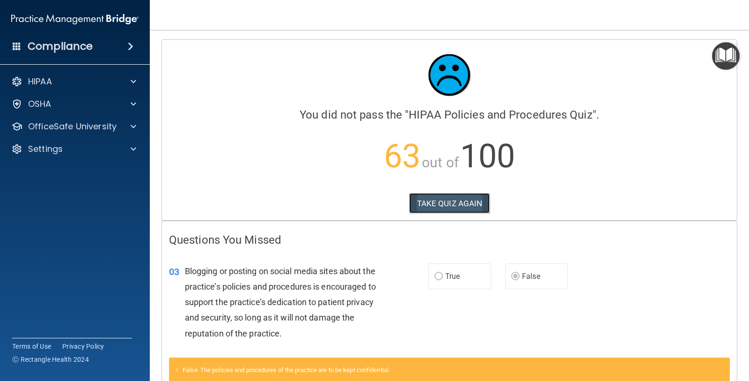
click at [426, 200] on button "TAKE QUIZ AGAIN" at bounding box center [449, 203] width 81 height 21
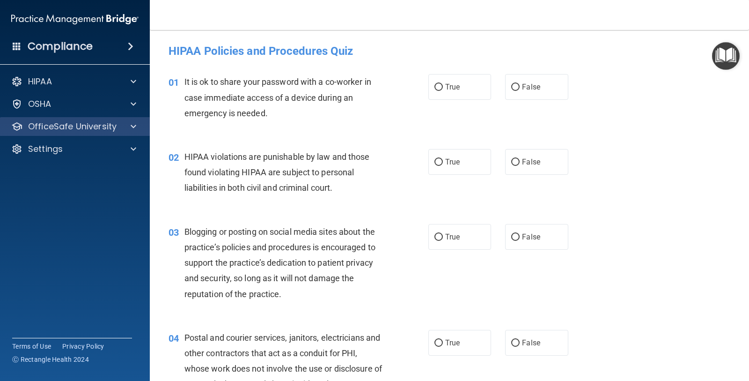
click at [104, 118] on div "OfficeSafe University" at bounding box center [75, 126] width 150 height 19
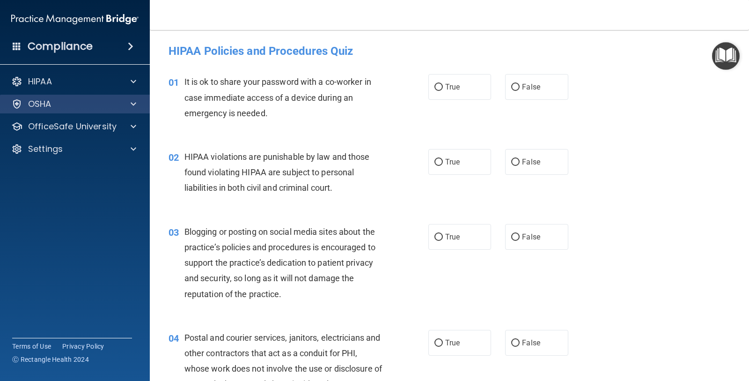
click at [107, 111] on div "OSHA" at bounding box center [75, 104] width 150 height 19
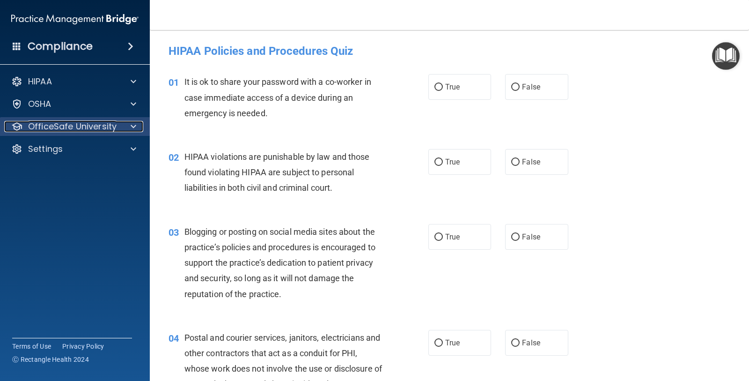
click at [126, 128] on div at bounding box center [131, 126] width 23 height 11
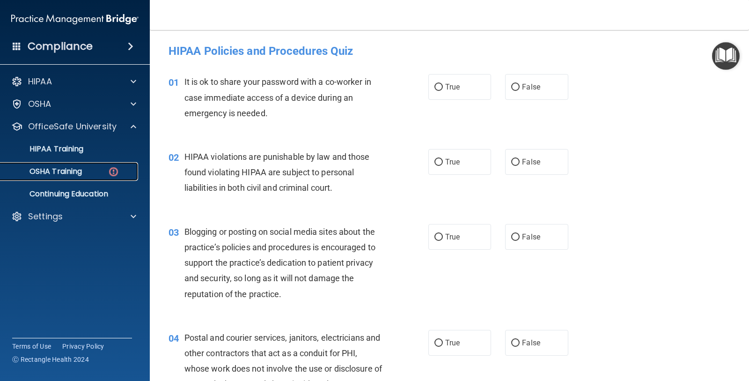
click at [98, 169] on div "OSHA Training" at bounding box center [70, 171] width 128 height 9
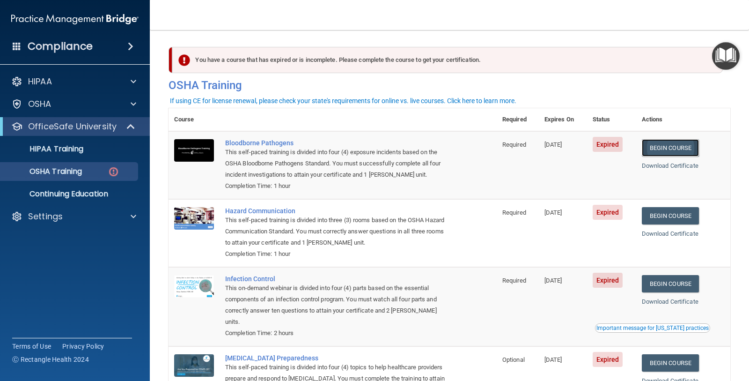
click at [686, 147] on link "Begin Course" at bounding box center [670, 147] width 57 height 17
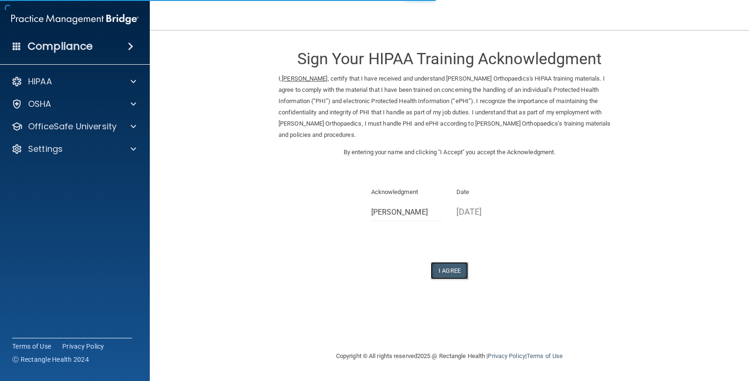
click at [442, 270] on button "I Agree" at bounding box center [449, 270] width 37 height 17
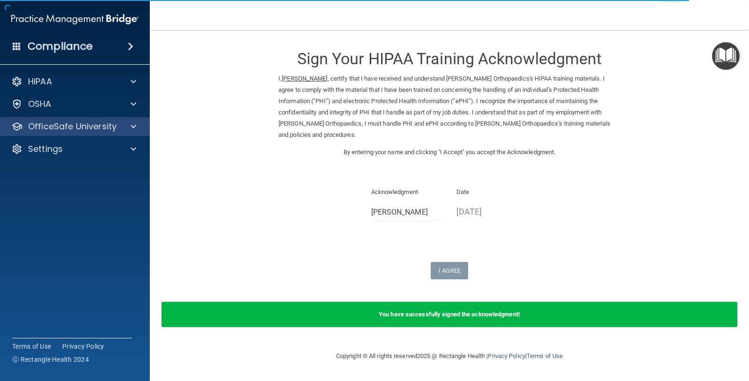
drag, startPoint x: 88, startPoint y: 134, endPoint x: 84, endPoint y: 125, distance: 10.1
click at [87, 133] on div "OfficeSafe University" at bounding box center [75, 126] width 150 height 19
click at [84, 124] on p "OfficeSafe University" at bounding box center [72, 126] width 89 height 11
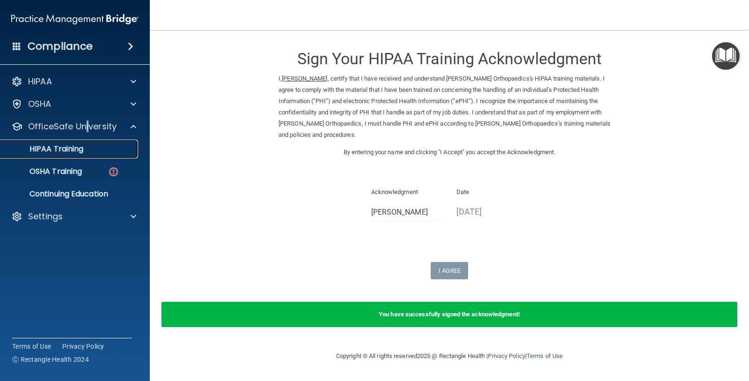
click at [68, 144] on p "HIPAA Training" at bounding box center [44, 148] width 77 height 9
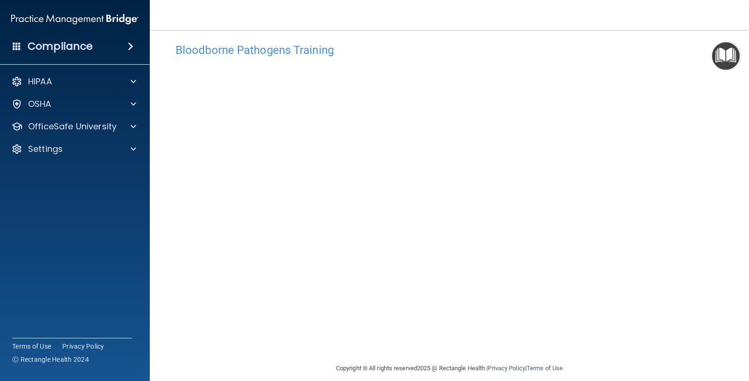
scroll to position [20, 0]
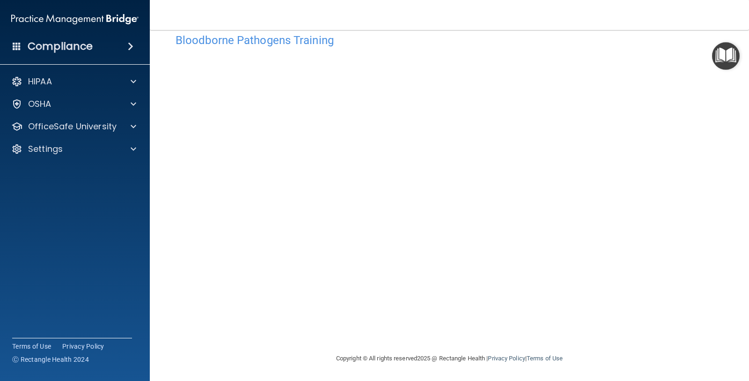
click at [607, 44] on h4 "Bloodborne Pathogens Training" at bounding box center [450, 40] width 548 height 12
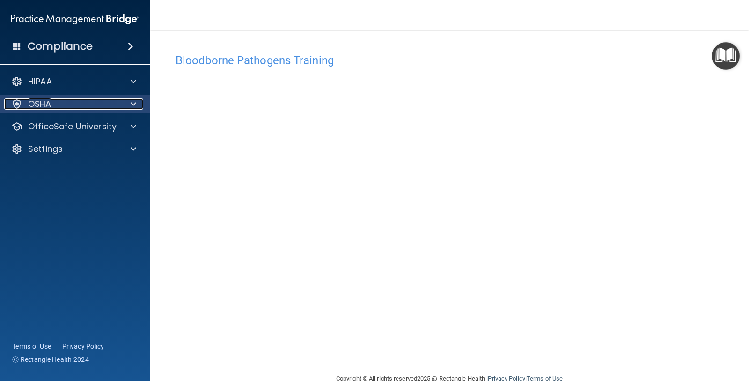
click at [121, 102] on div at bounding box center [131, 103] width 23 height 11
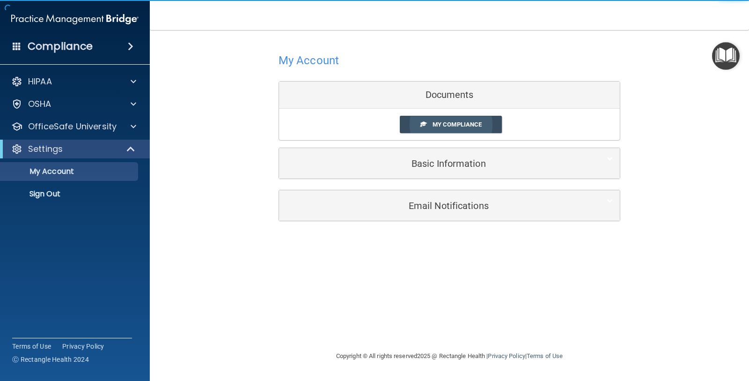
click at [437, 129] on link "My Compliance" at bounding box center [451, 124] width 103 height 17
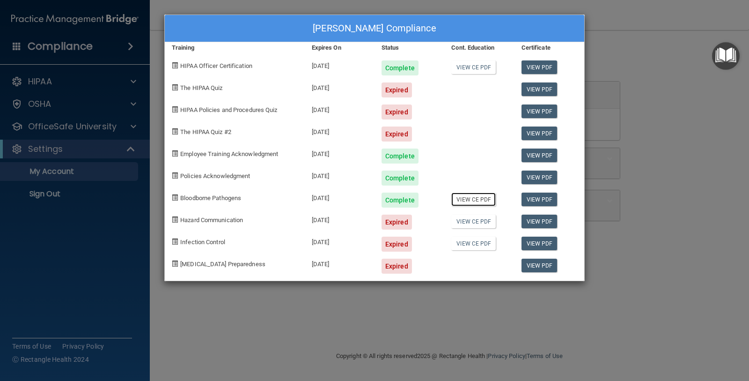
click at [485, 202] on link "View CE PDF" at bounding box center [474, 200] width 44 height 14
click at [536, 200] on link "View PDF" at bounding box center [540, 200] width 36 height 14
click at [611, 151] on div "[PERSON_NAME] Compliance Training Expires On Status Cont. Education Certificate…" at bounding box center [374, 190] width 749 height 381
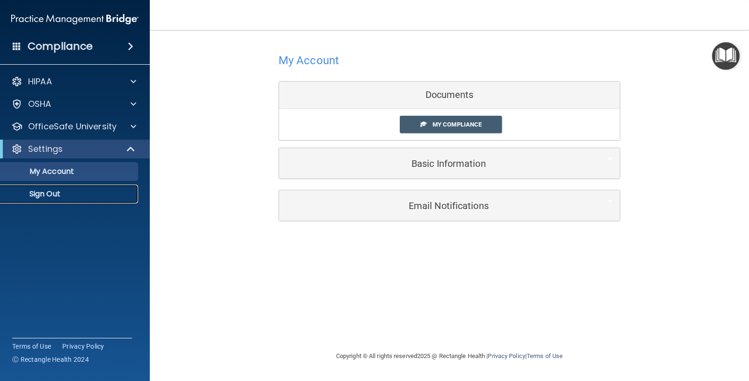
click at [41, 196] on p "Sign Out" at bounding box center [70, 193] width 128 height 9
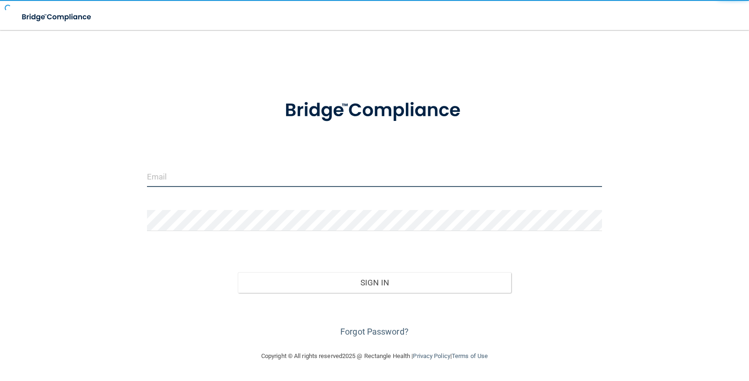
type input "[EMAIL_ADDRESS][DOMAIN_NAME]"
